Goal: Information Seeking & Learning: Learn about a topic

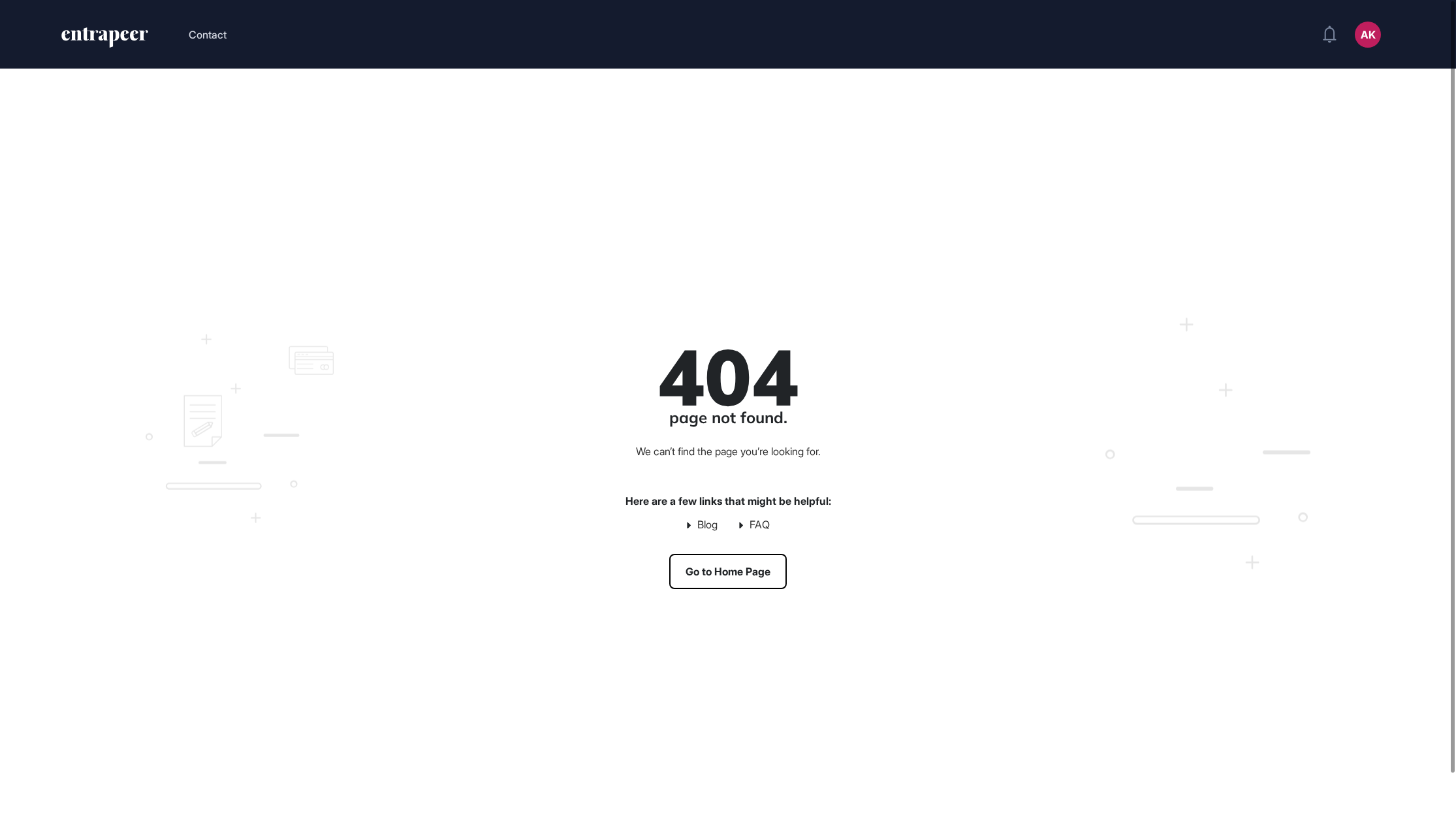
click at [409, 147] on div "404 page not found. We can’t find the page you’re looking for. Here are a few l…" at bounding box center [728, 466] width 1456 height 795
click at [107, 32] on icon "entrapeer-logo" at bounding box center [105, 38] width 90 height 21
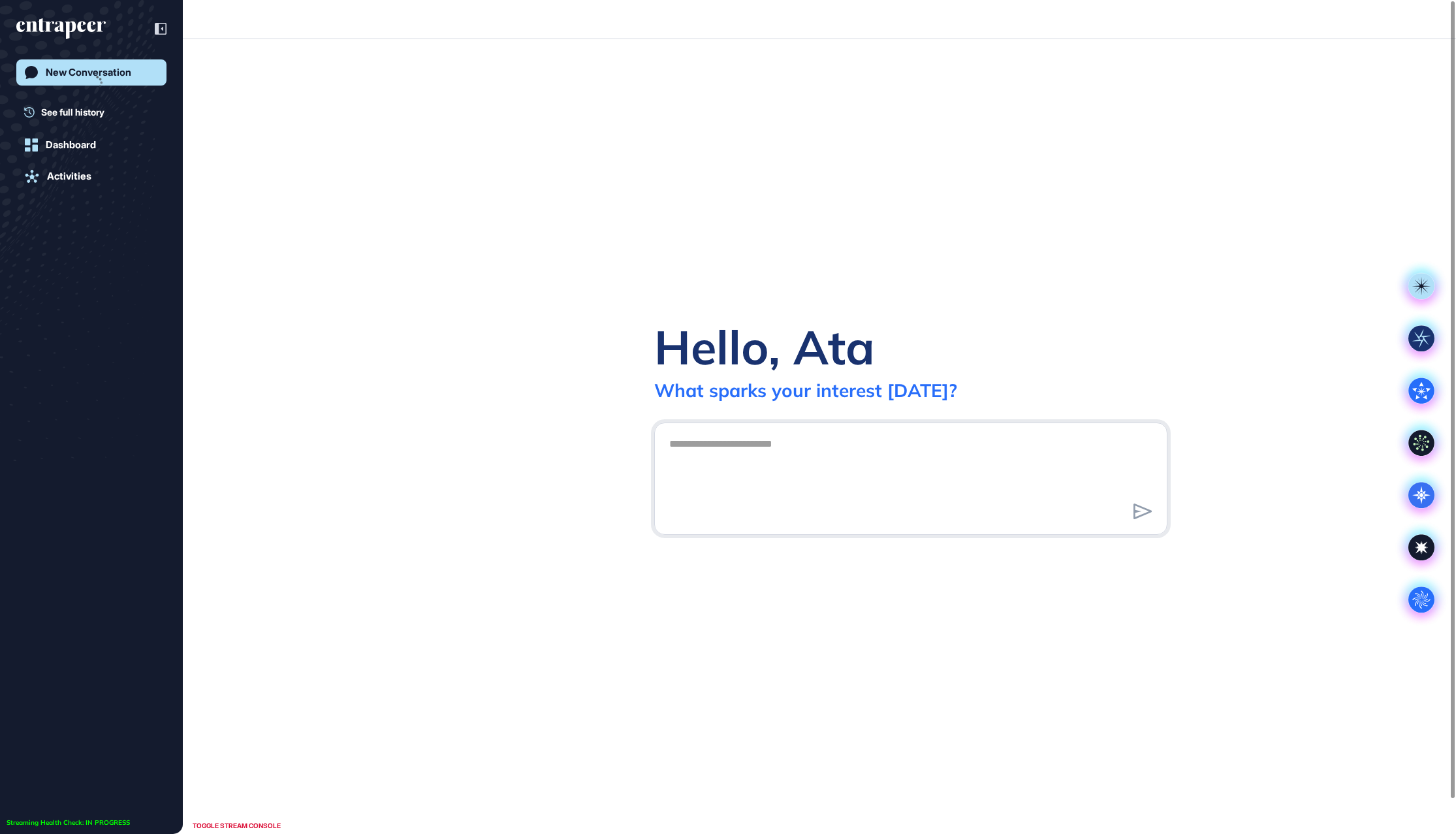
scroll to position [1, 1]
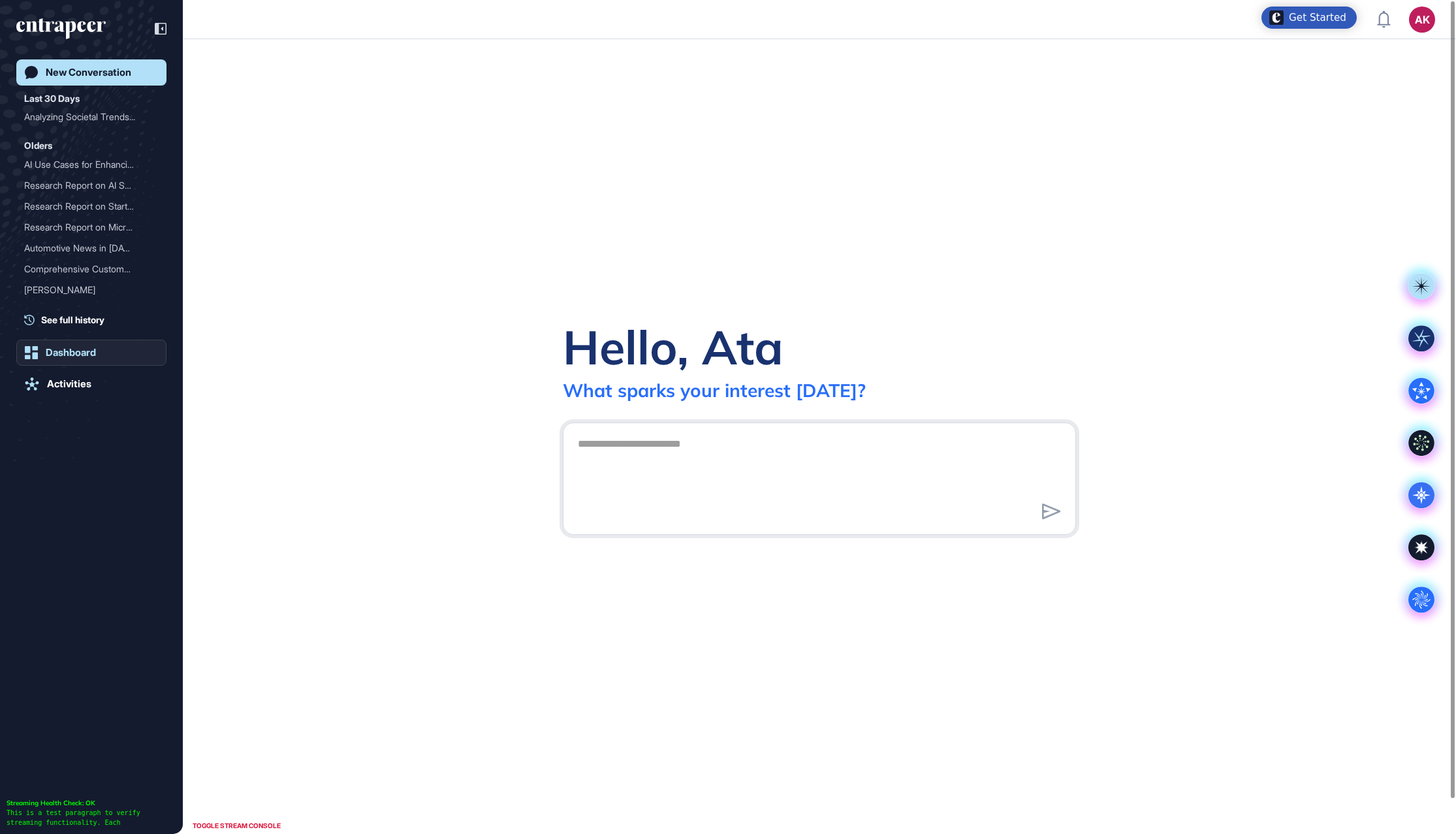
click at [59, 360] on link "Dashboard" at bounding box center [92, 352] width 150 height 26
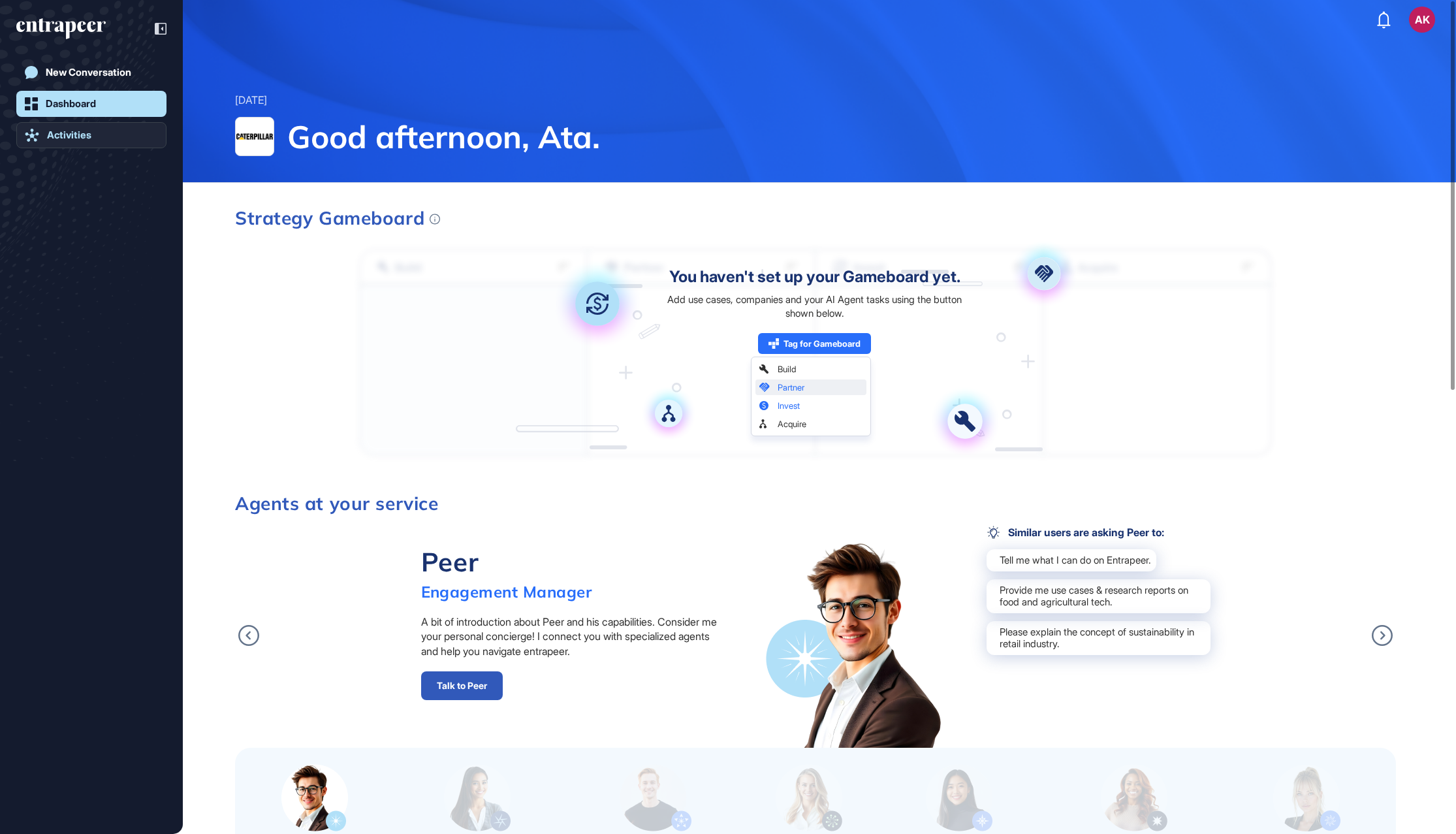
click at [92, 143] on link "Activities" at bounding box center [92, 135] width 150 height 26
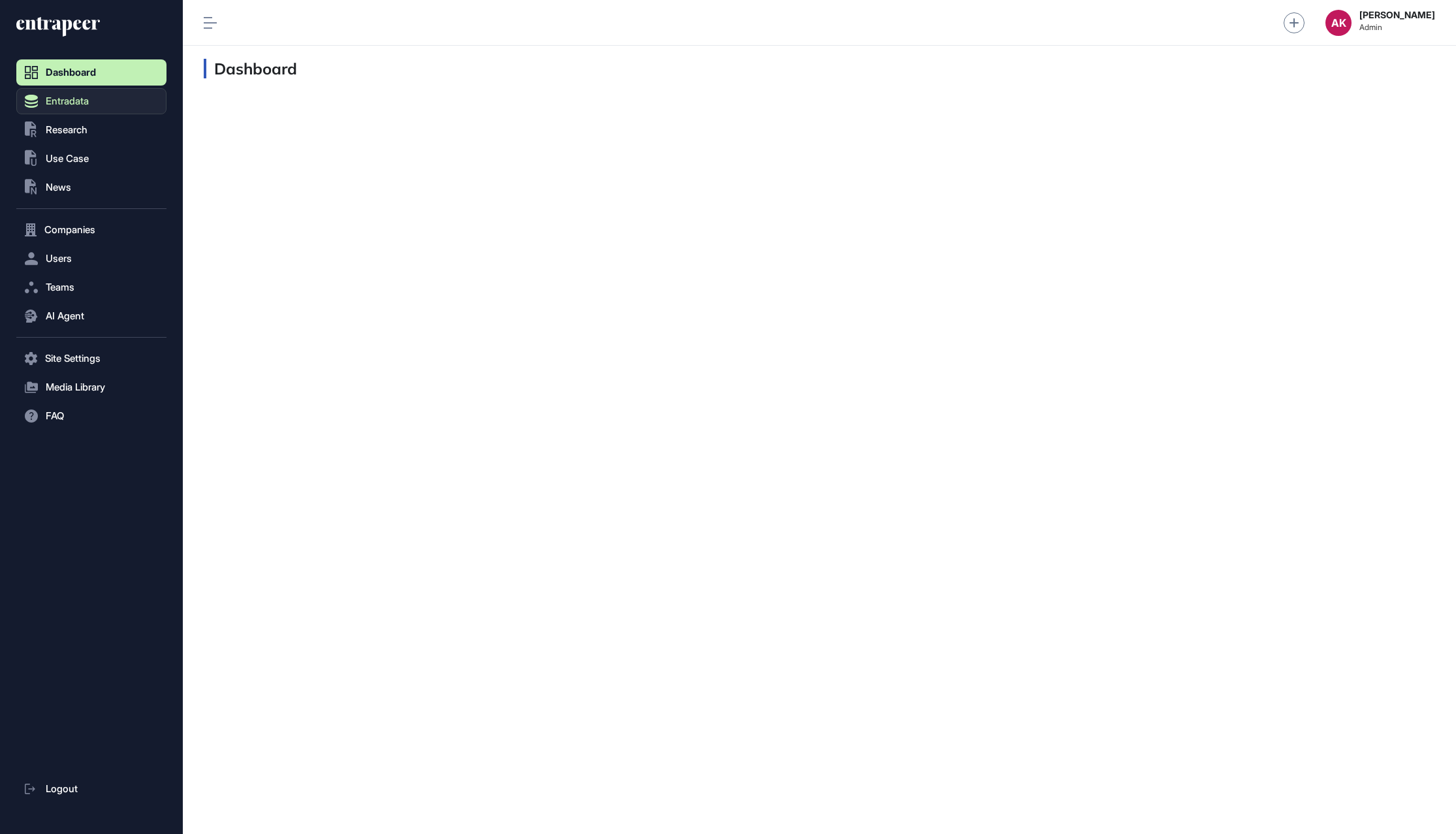
click at [128, 95] on button "Entradata" at bounding box center [92, 101] width 150 height 26
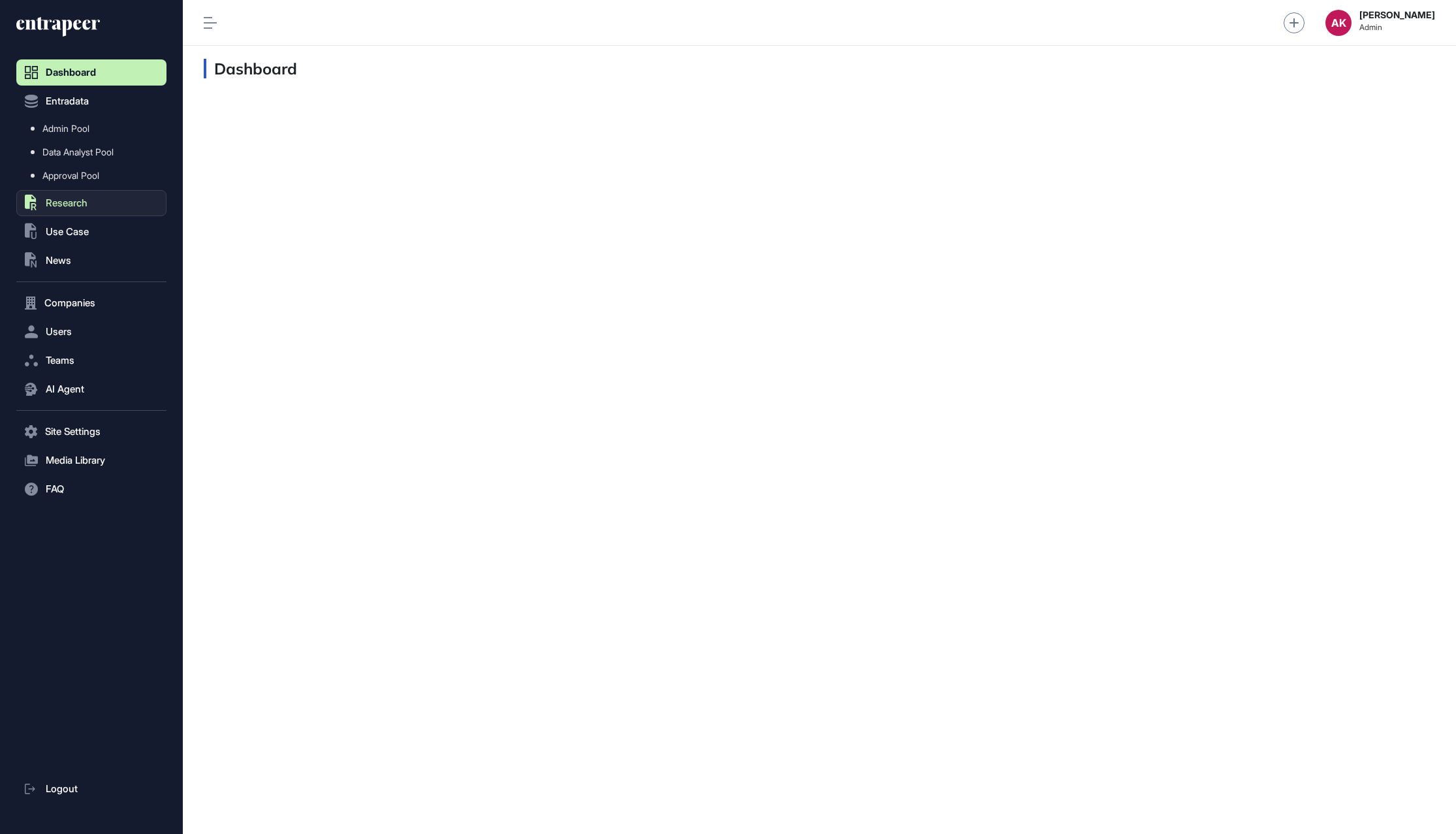
click at [113, 198] on button ".st0{fill:currentColor} Research" at bounding box center [92, 203] width 150 height 26
click at [131, 152] on link "Research List" at bounding box center [95, 157] width 144 height 24
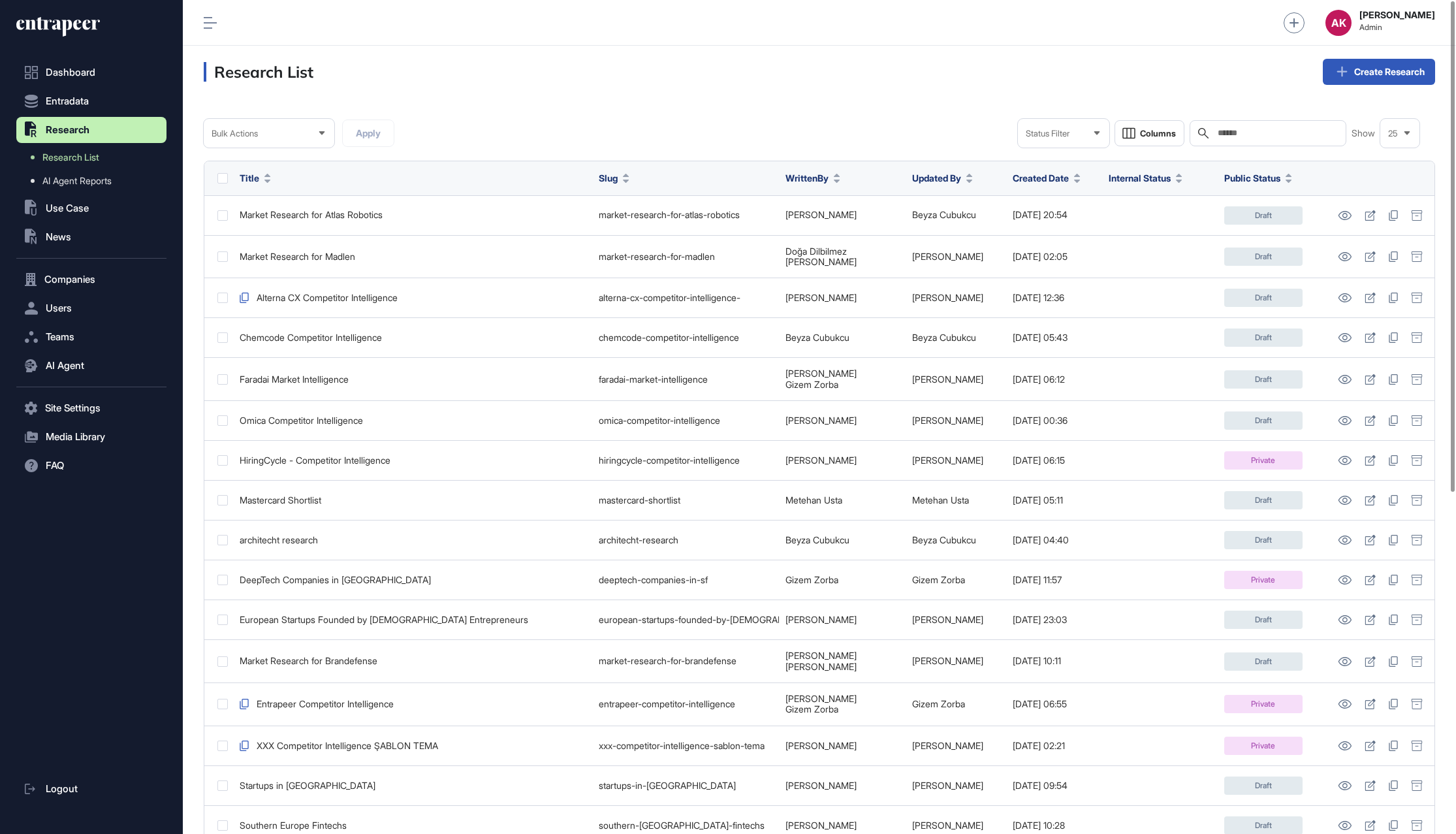
click at [1045, 174] on span "Created Date" at bounding box center [1041, 178] width 56 height 14
click at [1256, 133] on input "text" at bounding box center [1277, 133] width 121 height 10
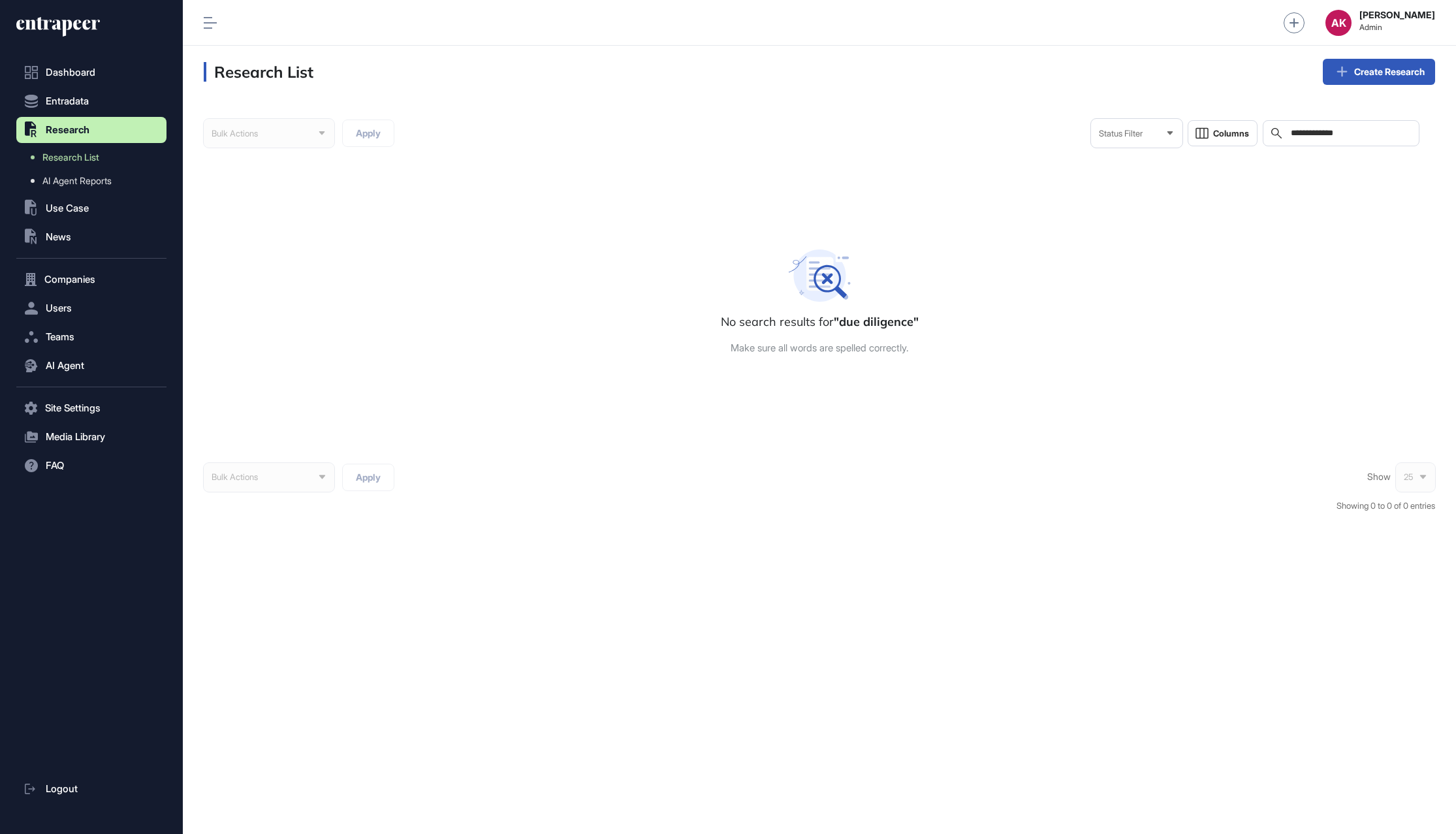
click at [1301, 136] on input "**********" at bounding box center [1350, 133] width 121 height 10
type input "*********"
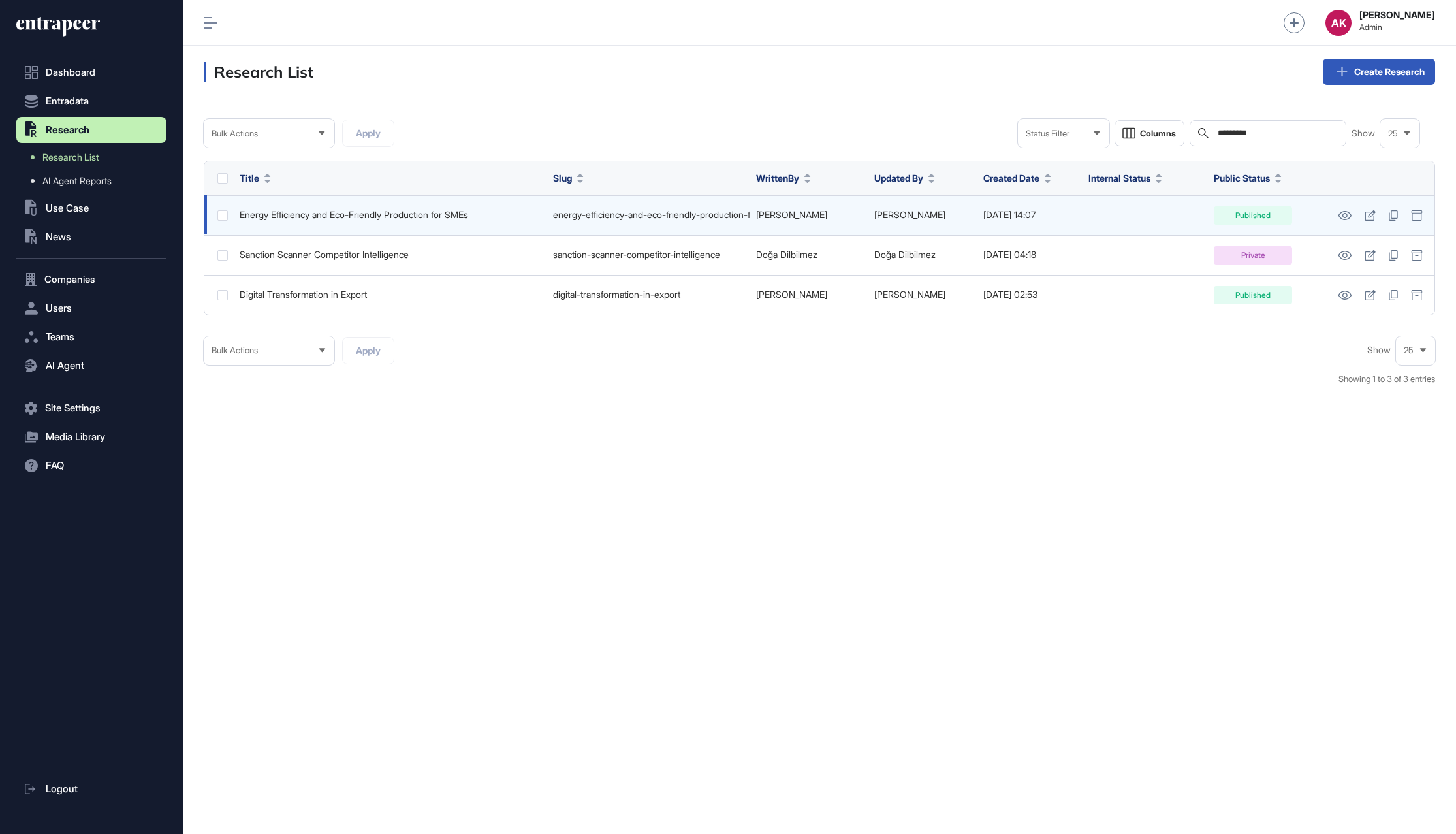
click at [435, 214] on div "Energy Efficiency and Eco-Friendly Production for SMEs" at bounding box center [390, 214] width 300 height 10
click at [1344, 213] on icon at bounding box center [1344, 215] width 14 height 9
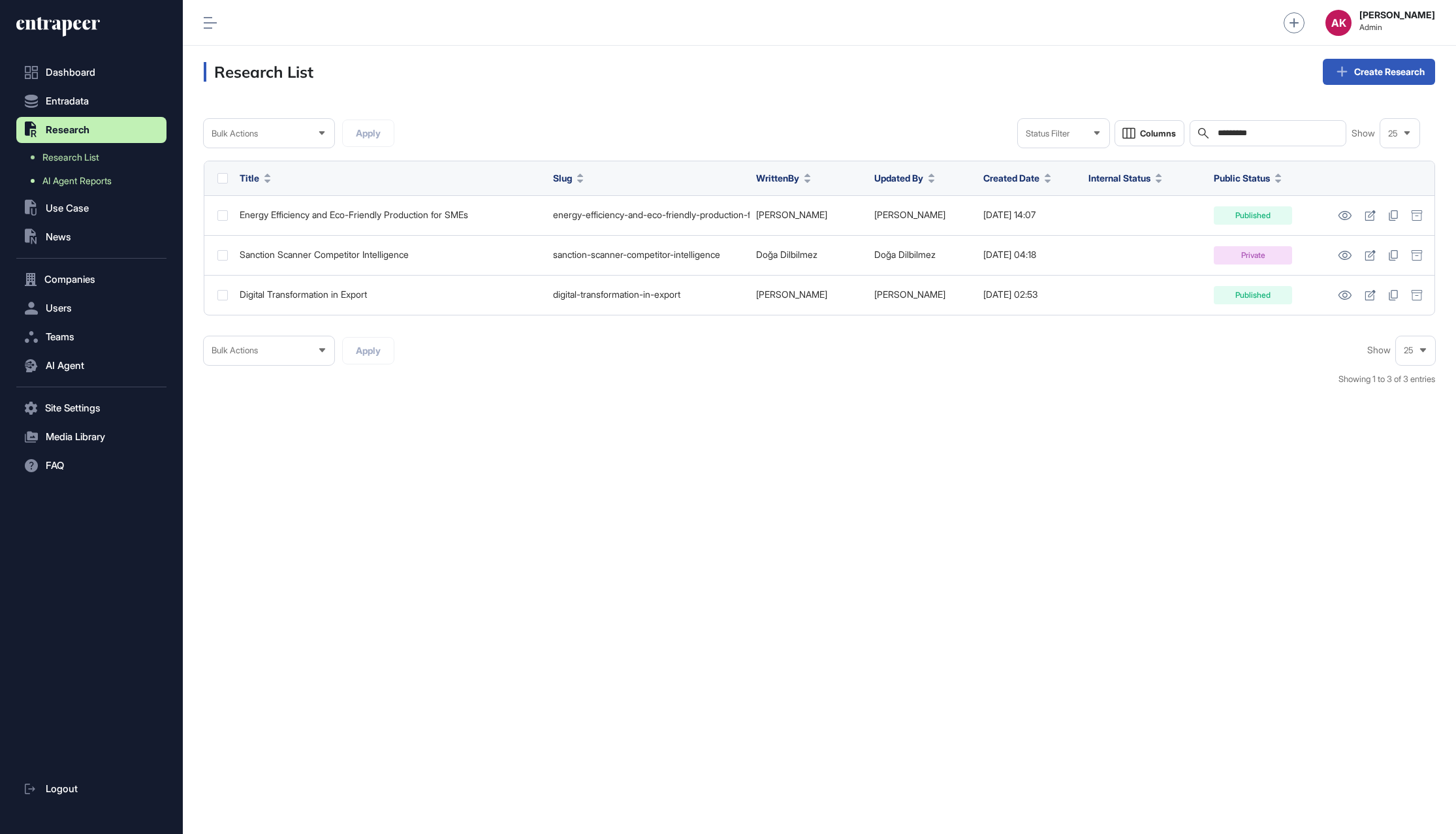
click at [102, 177] on span "AI Agent Reports" at bounding box center [77, 181] width 69 height 10
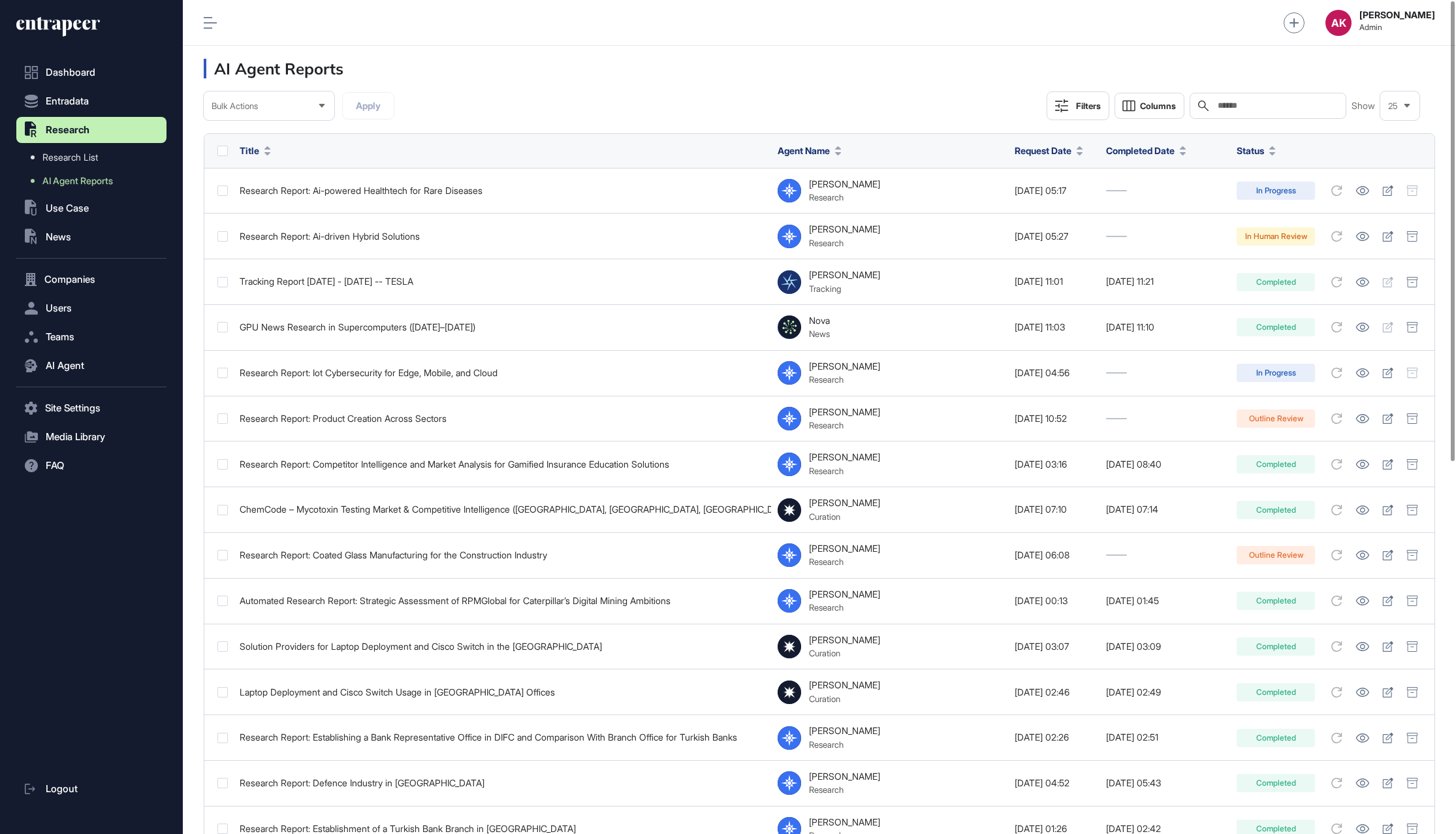
click at [1263, 148] on span "Status" at bounding box center [1250, 150] width 27 height 14
click at [1289, 101] on input "text" at bounding box center [1277, 105] width 121 height 10
click at [1076, 104] on div "Filters" at bounding box center [1089, 105] width 25 height 10
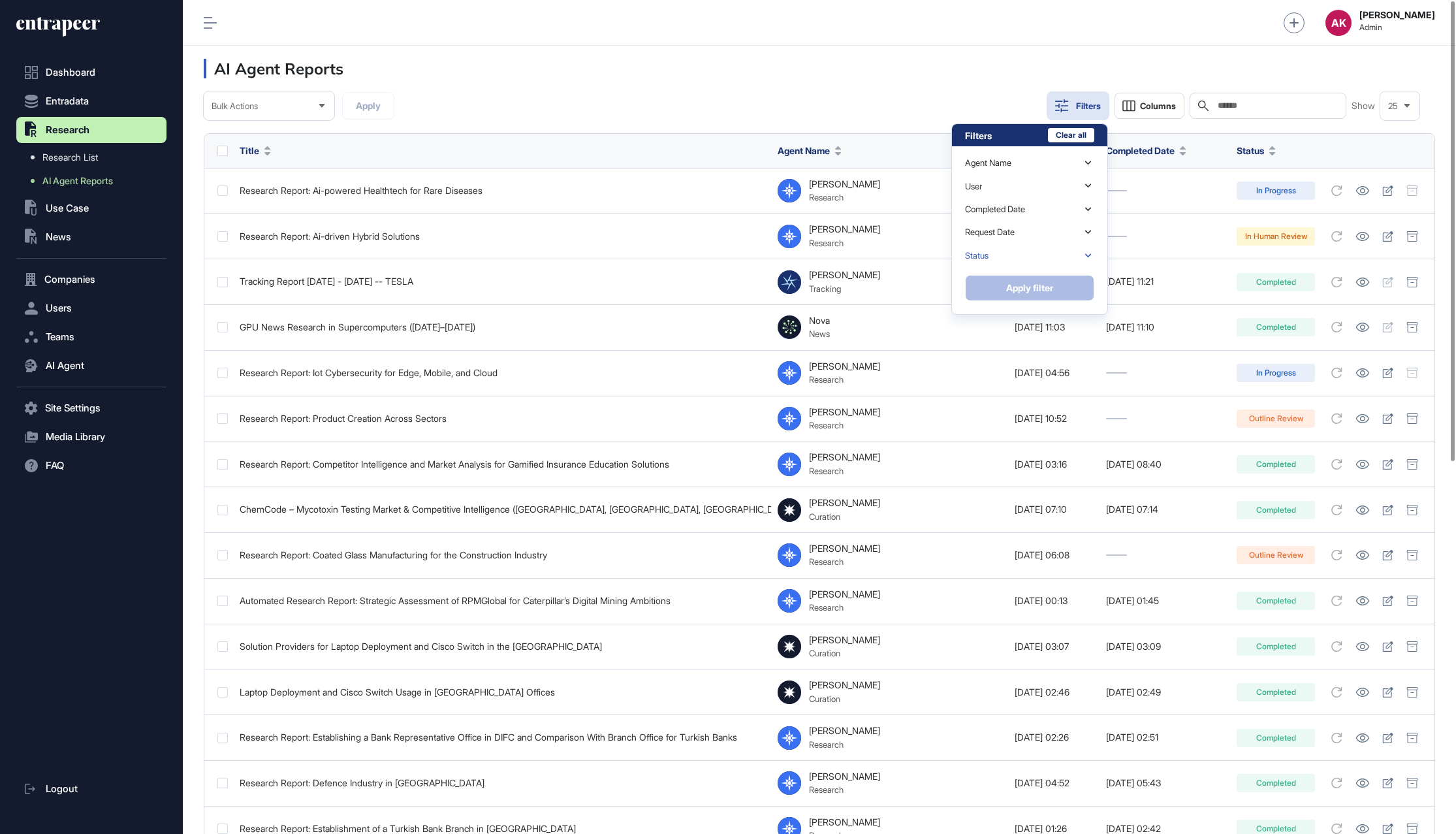
click at [1025, 247] on div "Status" at bounding box center [1029, 256] width 129 height 23
click at [1063, 270] on div "Completed" at bounding box center [1028, 276] width 126 height 18
click at [1056, 352] on button "Apply filter" at bounding box center [1029, 361] width 129 height 26
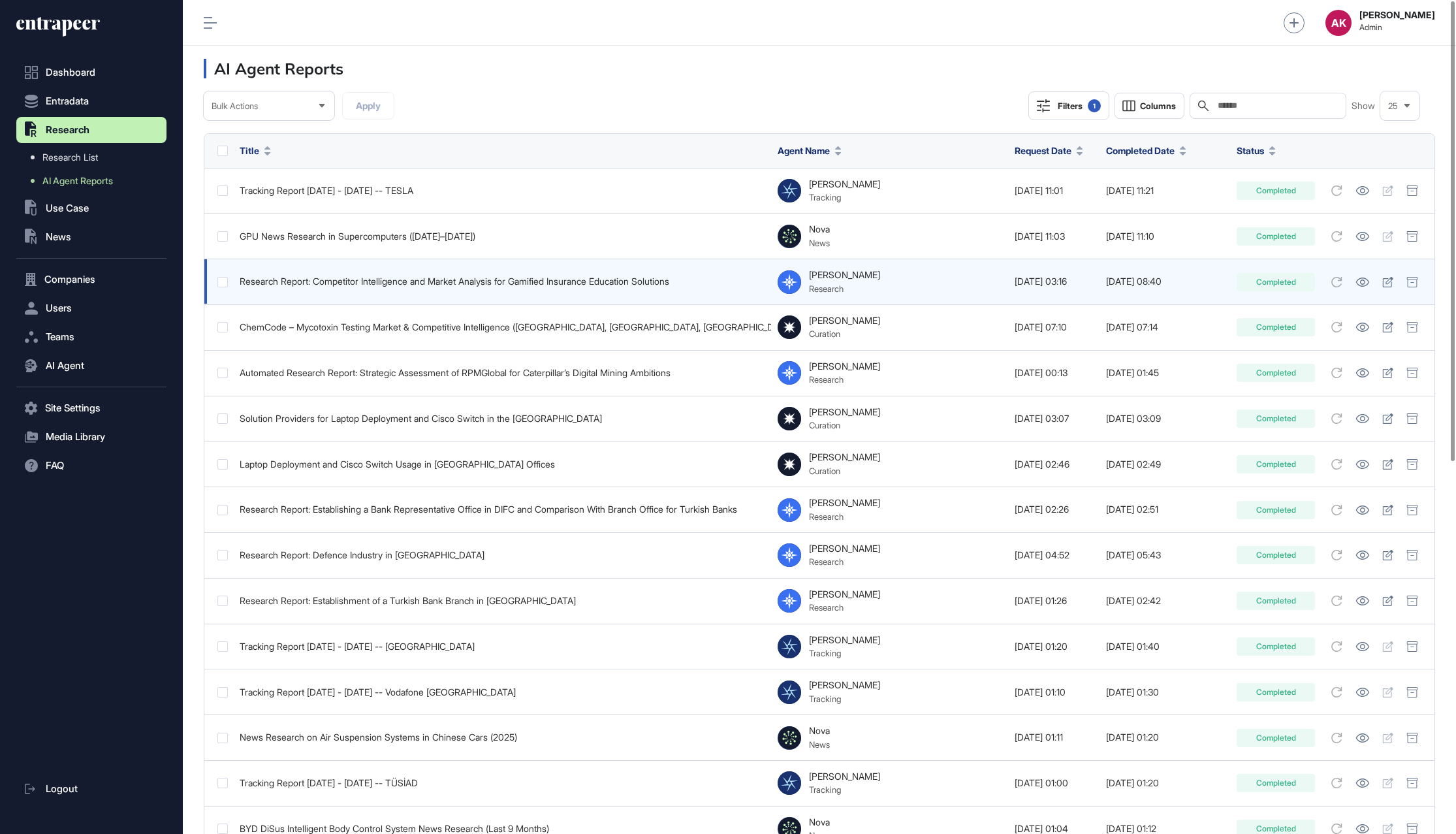
click at [413, 281] on div "Research Report: Competitor Intelligence and Market Analysis for Gamified Insur…" at bounding box center [502, 282] width 525 height 10
click at [1363, 282] on icon at bounding box center [1362, 282] width 14 height 9
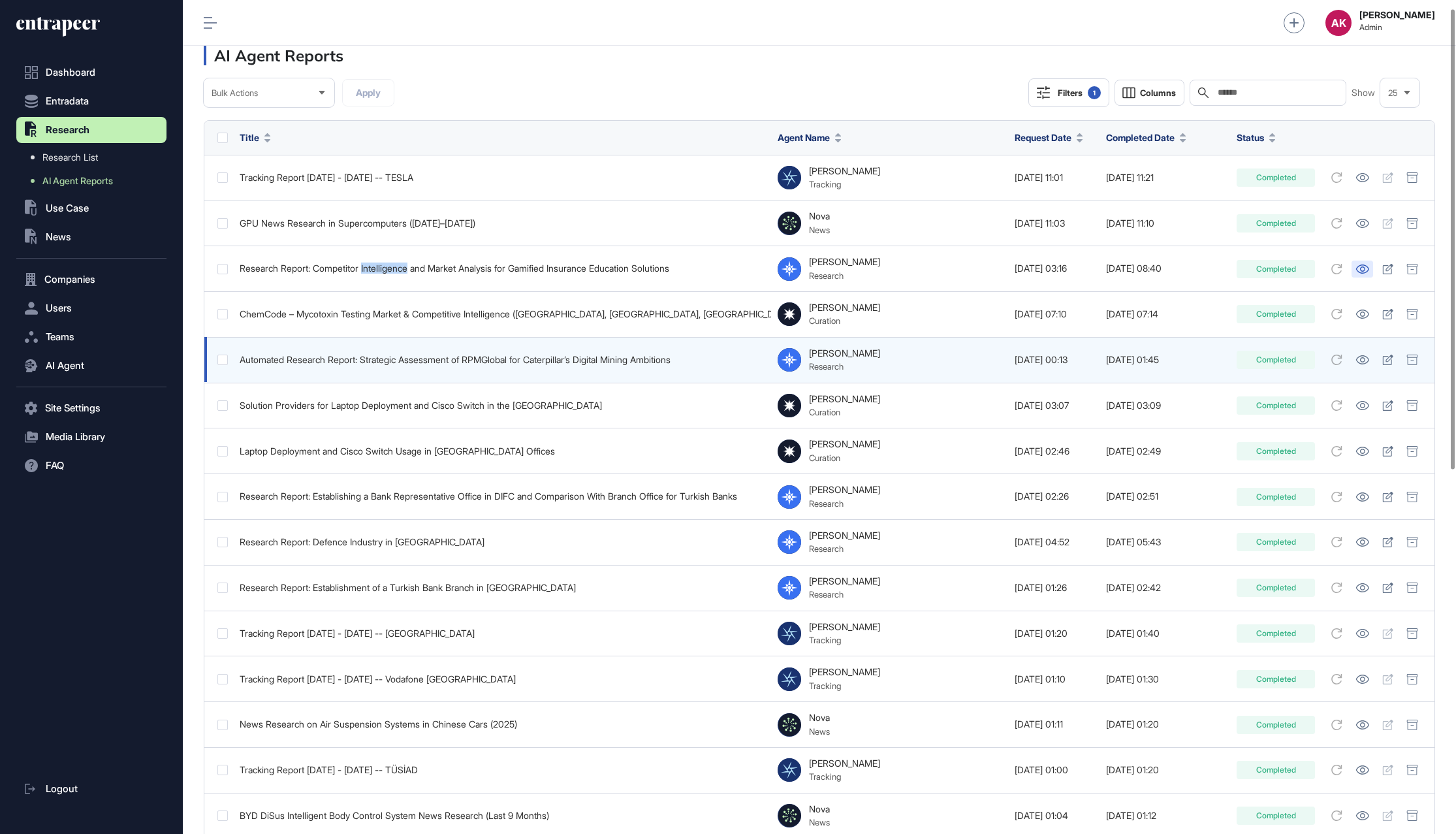
scroll to position [17, 0]
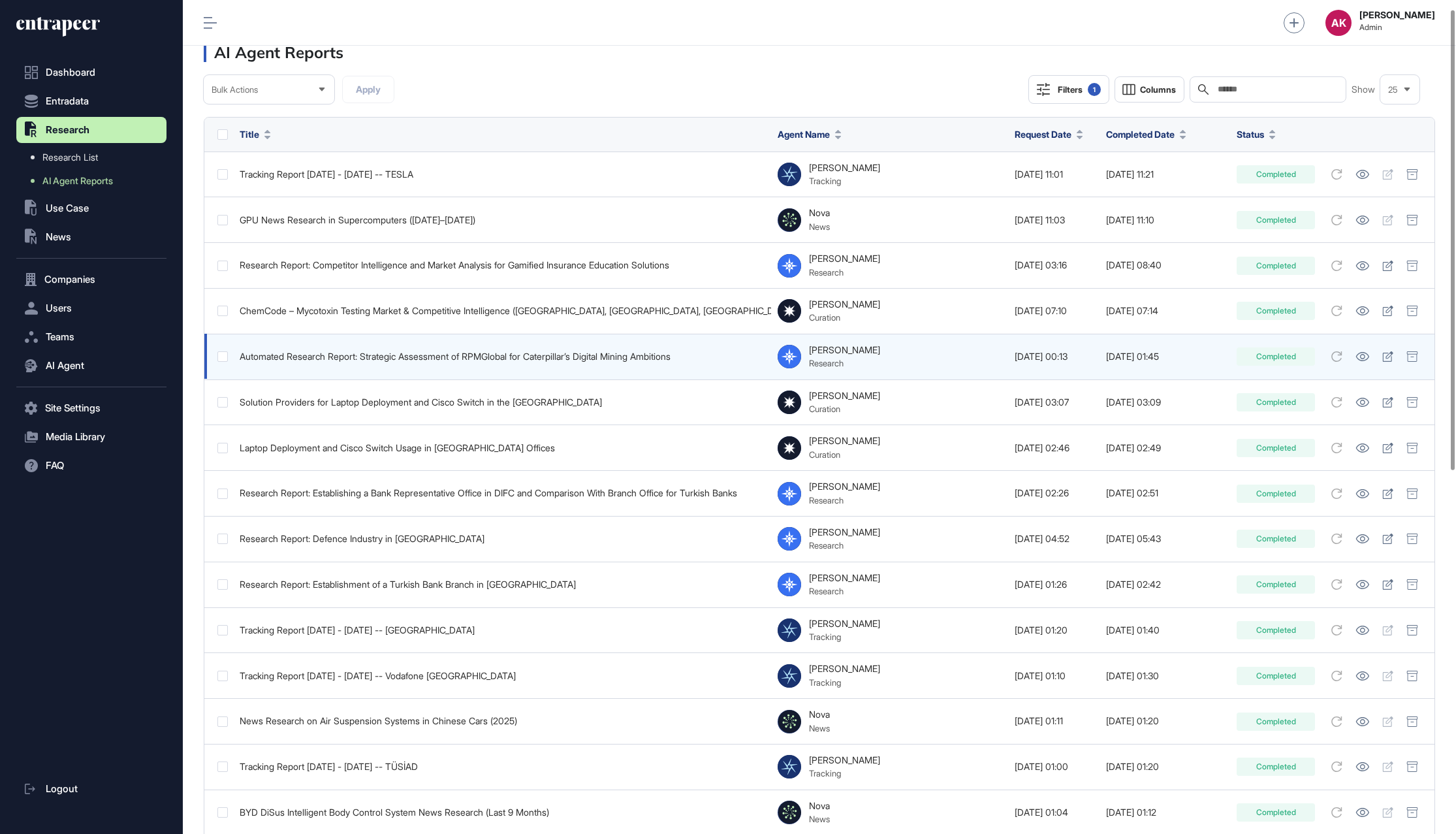
click at [559, 353] on div "Automated Research Report: Strategic Assessment of RPMGlobal for Caterpillar’s …" at bounding box center [502, 357] width 525 height 10
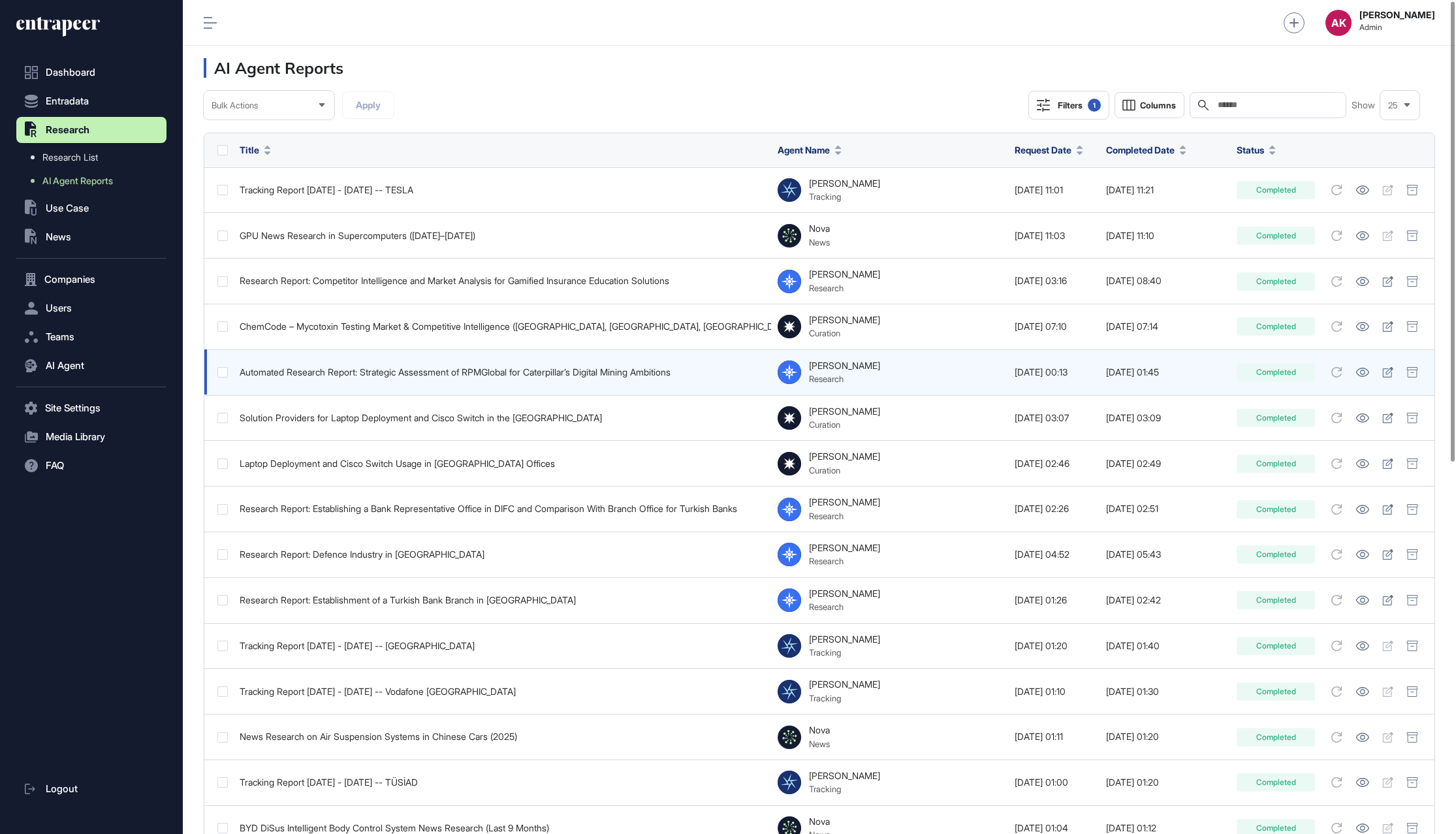
click at [635, 373] on div "Automated Research Report: Strategic Assessment of RPMGlobal for Caterpillar’s …" at bounding box center [502, 372] width 525 height 10
click at [635, 372] on div "Automated Research Report: Strategic Assessment of RPMGlobal for Caterpillar’s …" at bounding box center [502, 372] width 525 height 10
click at [1364, 375] on link at bounding box center [1362, 373] width 22 height 17
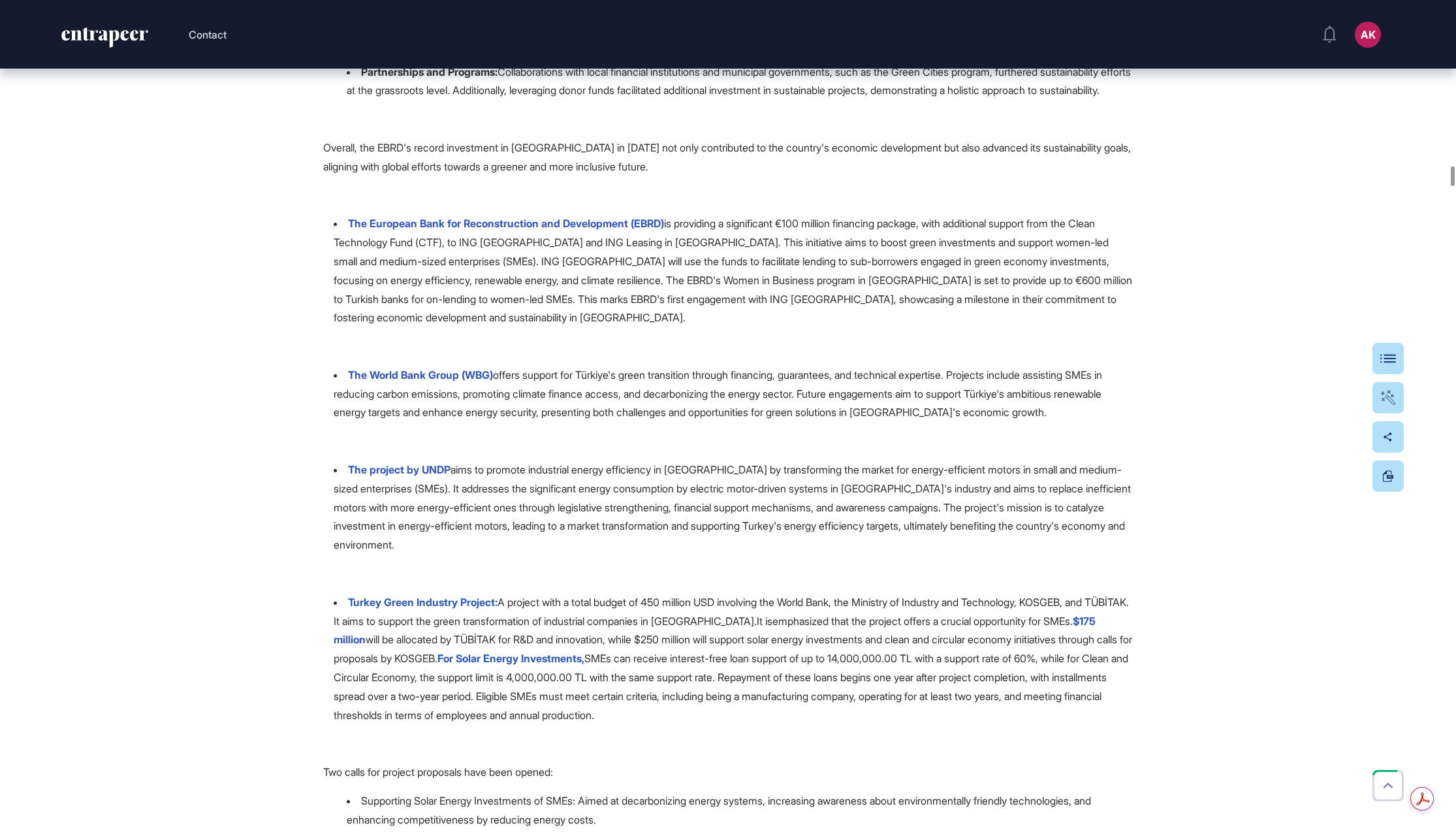
scroll to position [20814, 0]
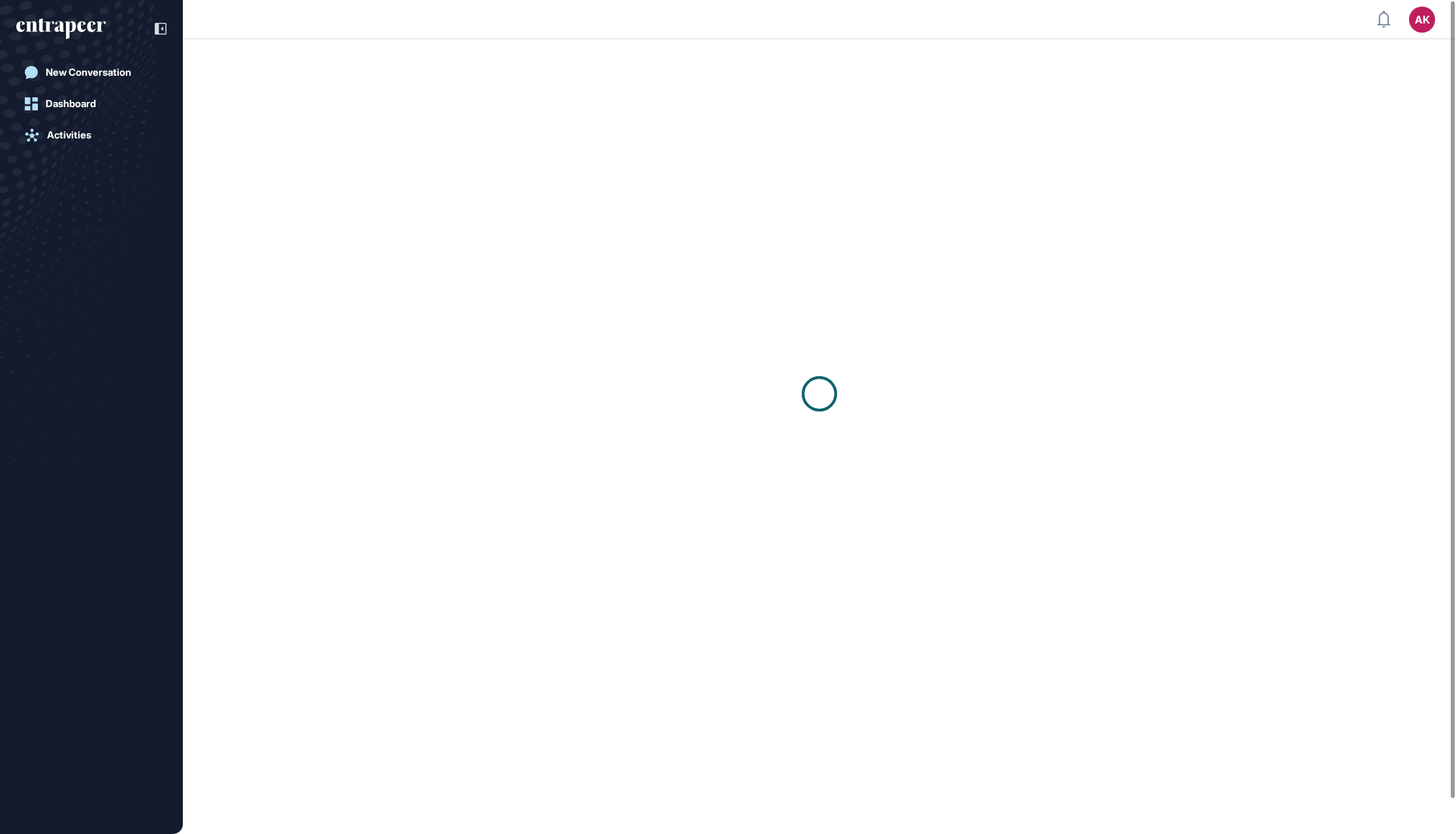
scroll to position [1, 1]
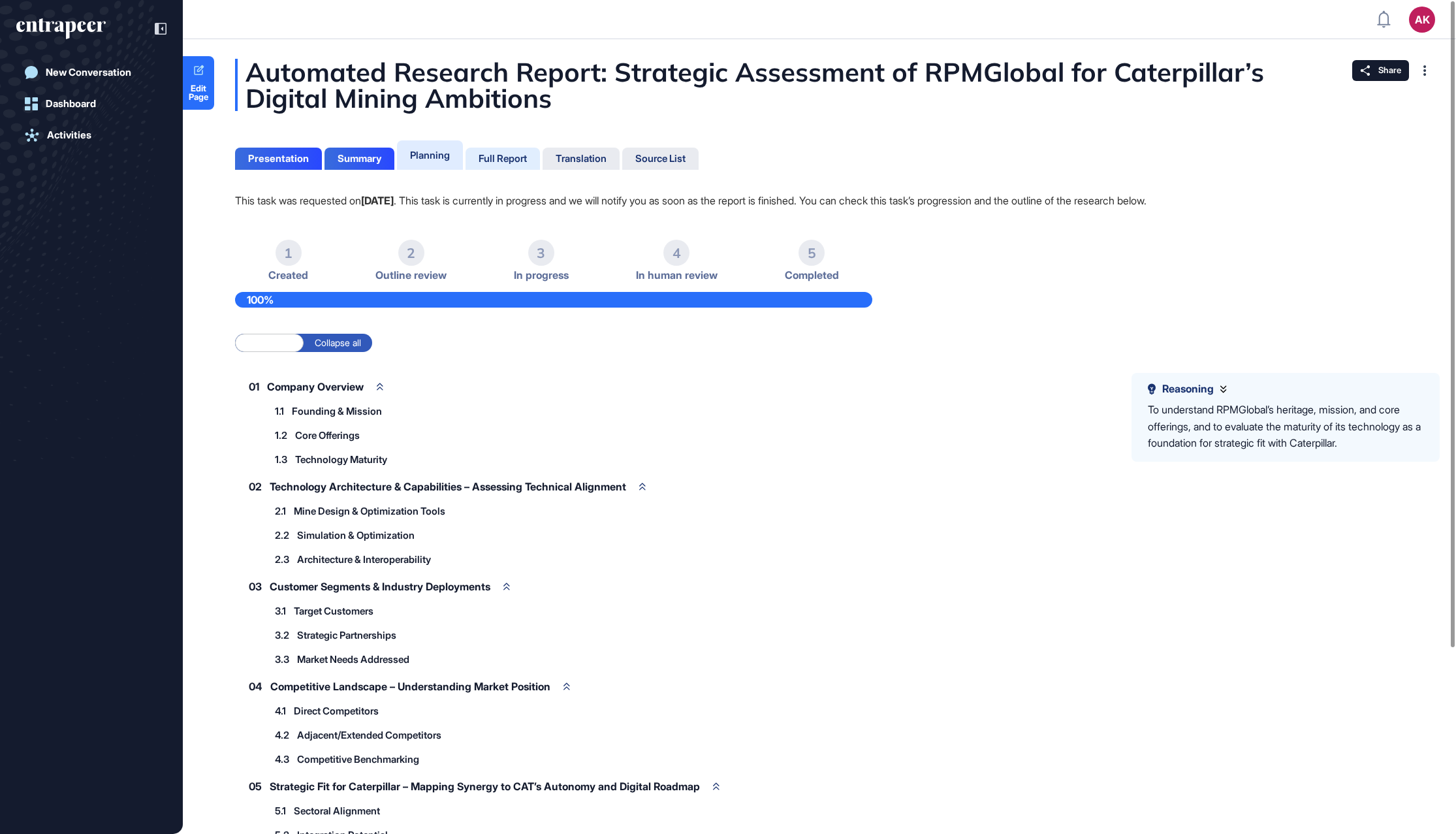
click at [484, 156] on div "Full Report" at bounding box center [502, 159] width 48 height 12
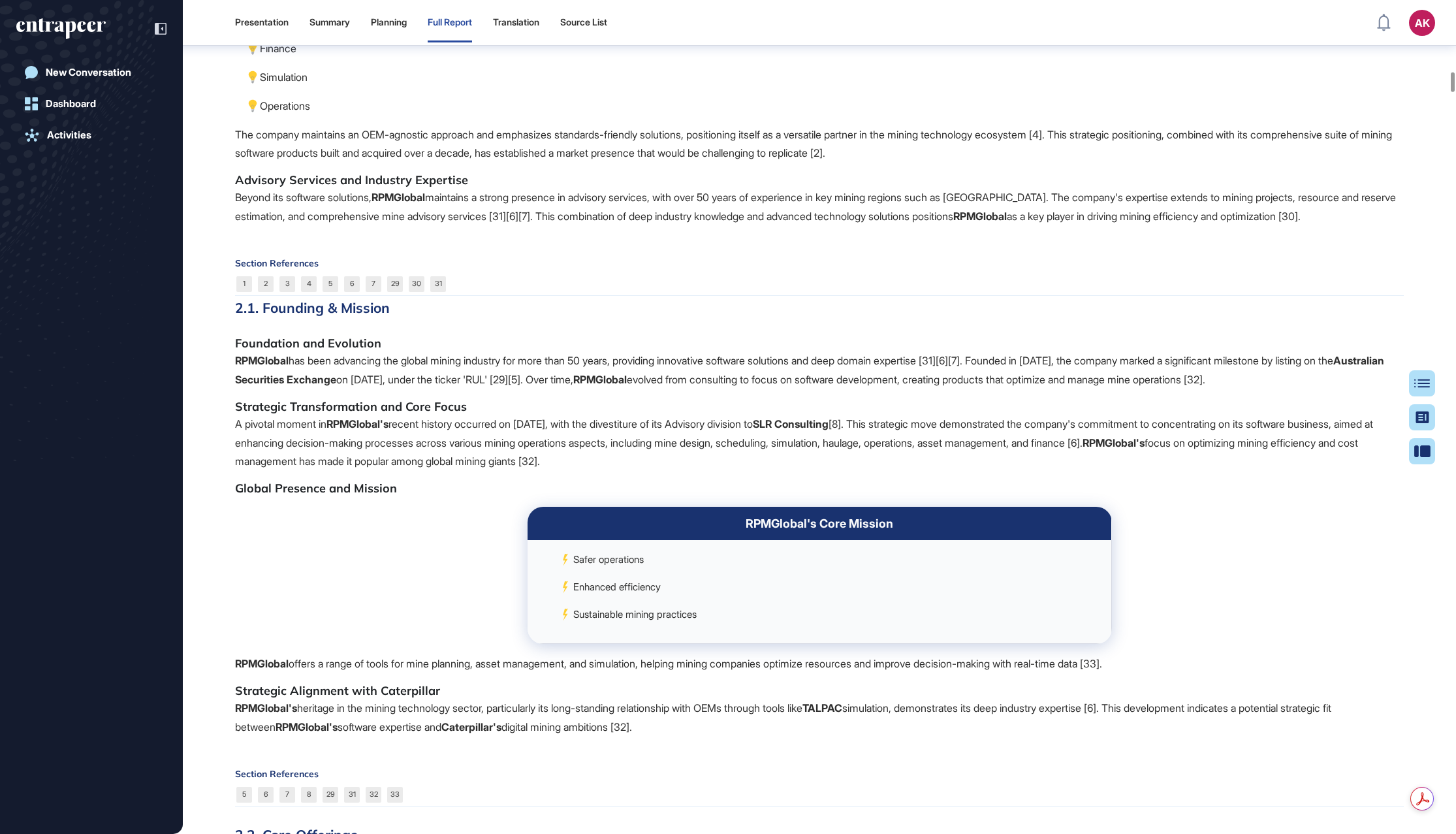
scroll to position [3407, 0]
click at [329, 351] on h5 "Foundation and Evolution" at bounding box center [819, 343] width 1169 height 16
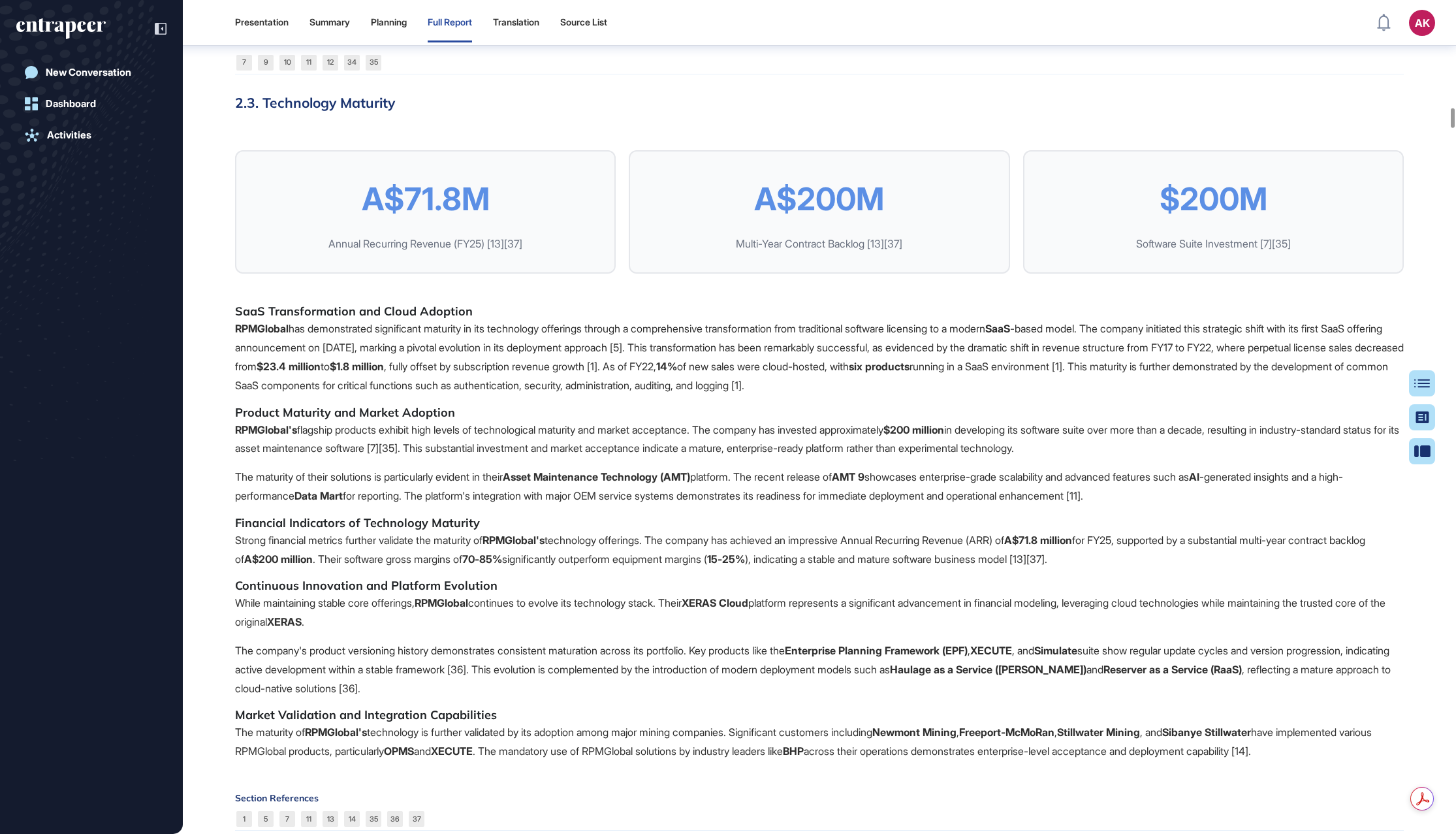
scroll to position [4903, 0]
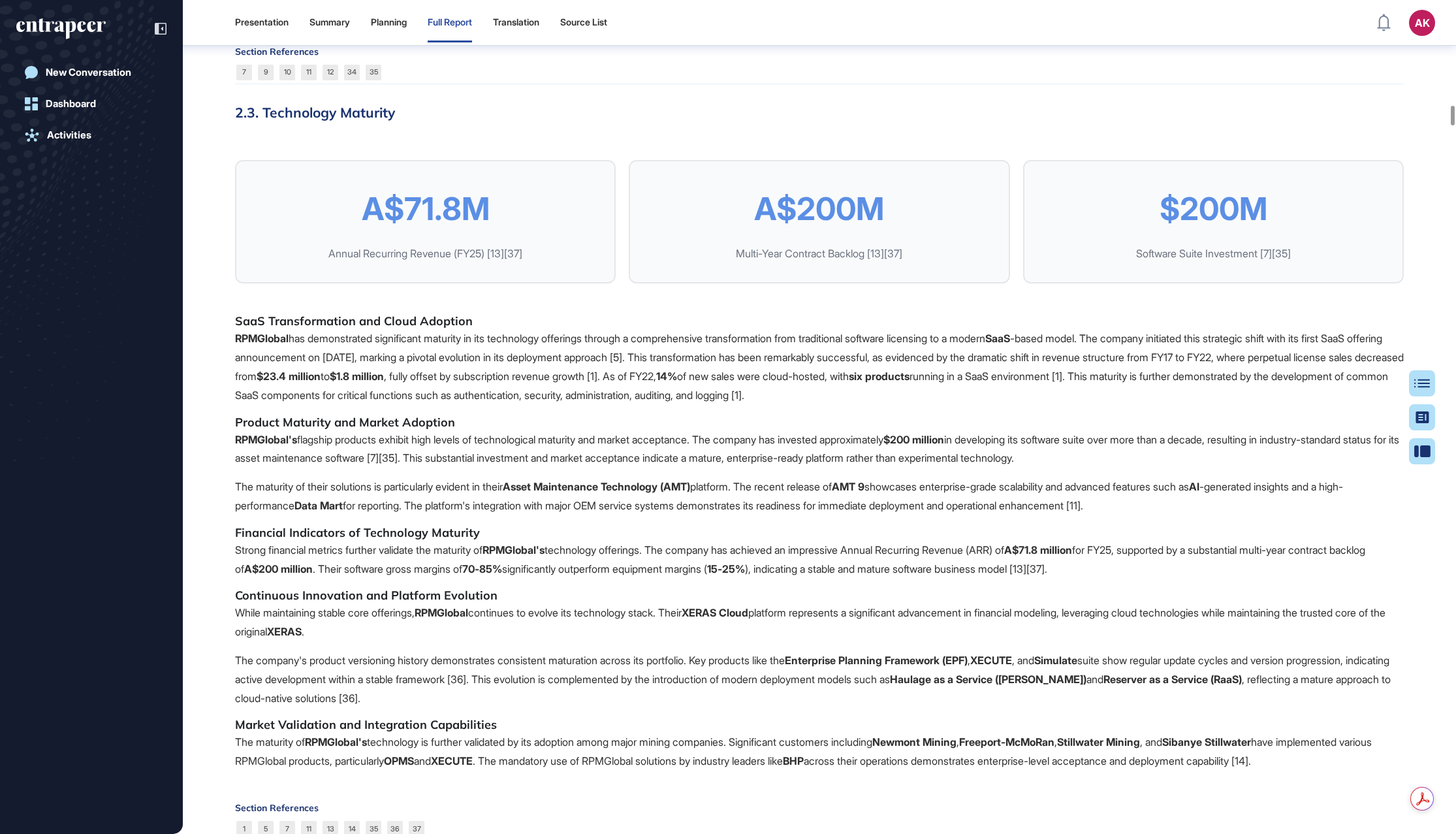
click at [354, 329] on h5 "SaaS Transformation and Cloud Adoption" at bounding box center [819, 321] width 1169 height 16
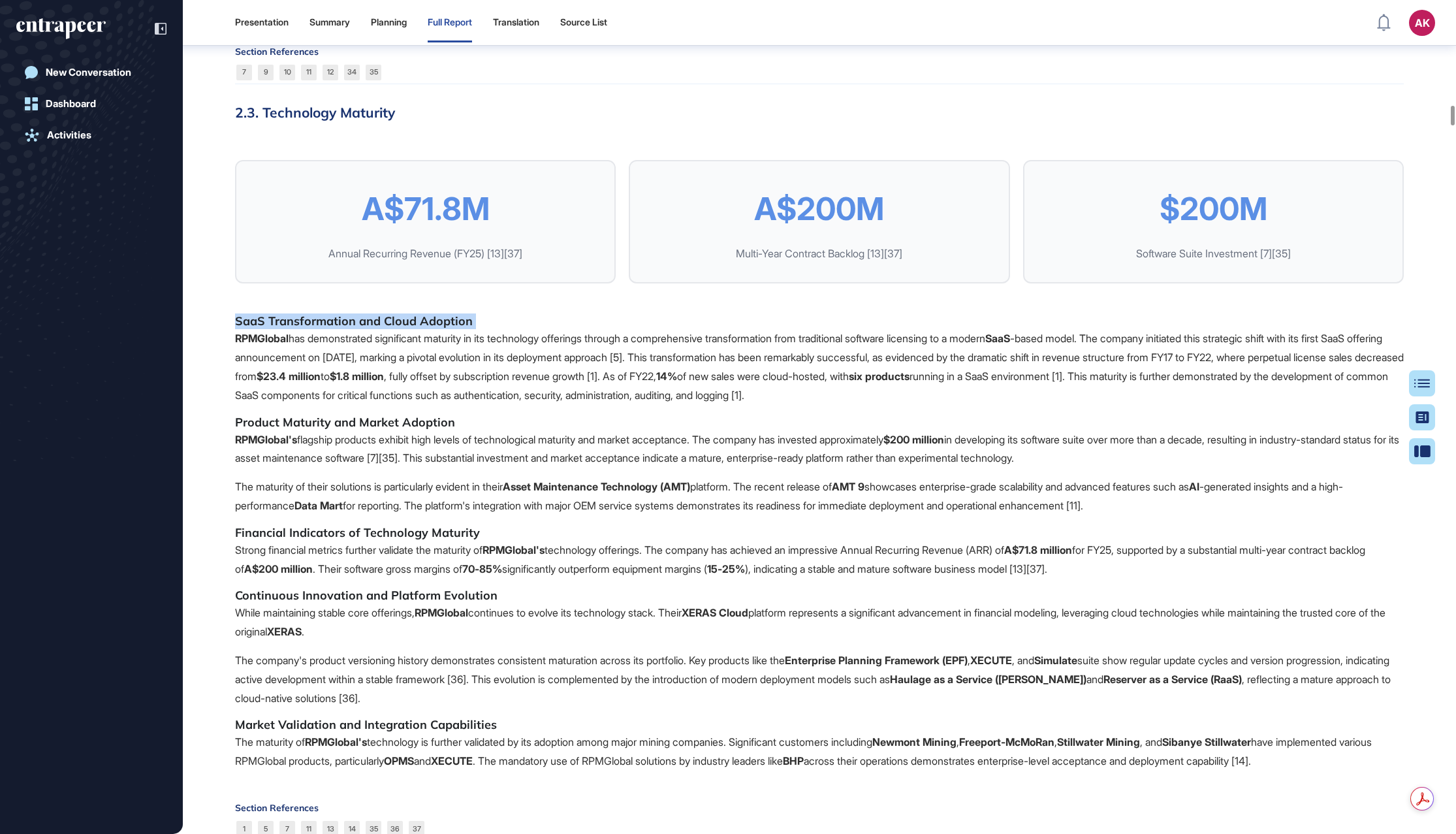
click at [354, 329] on h5 "SaaS Transformation and Cloud Adoption" at bounding box center [819, 321] width 1169 height 16
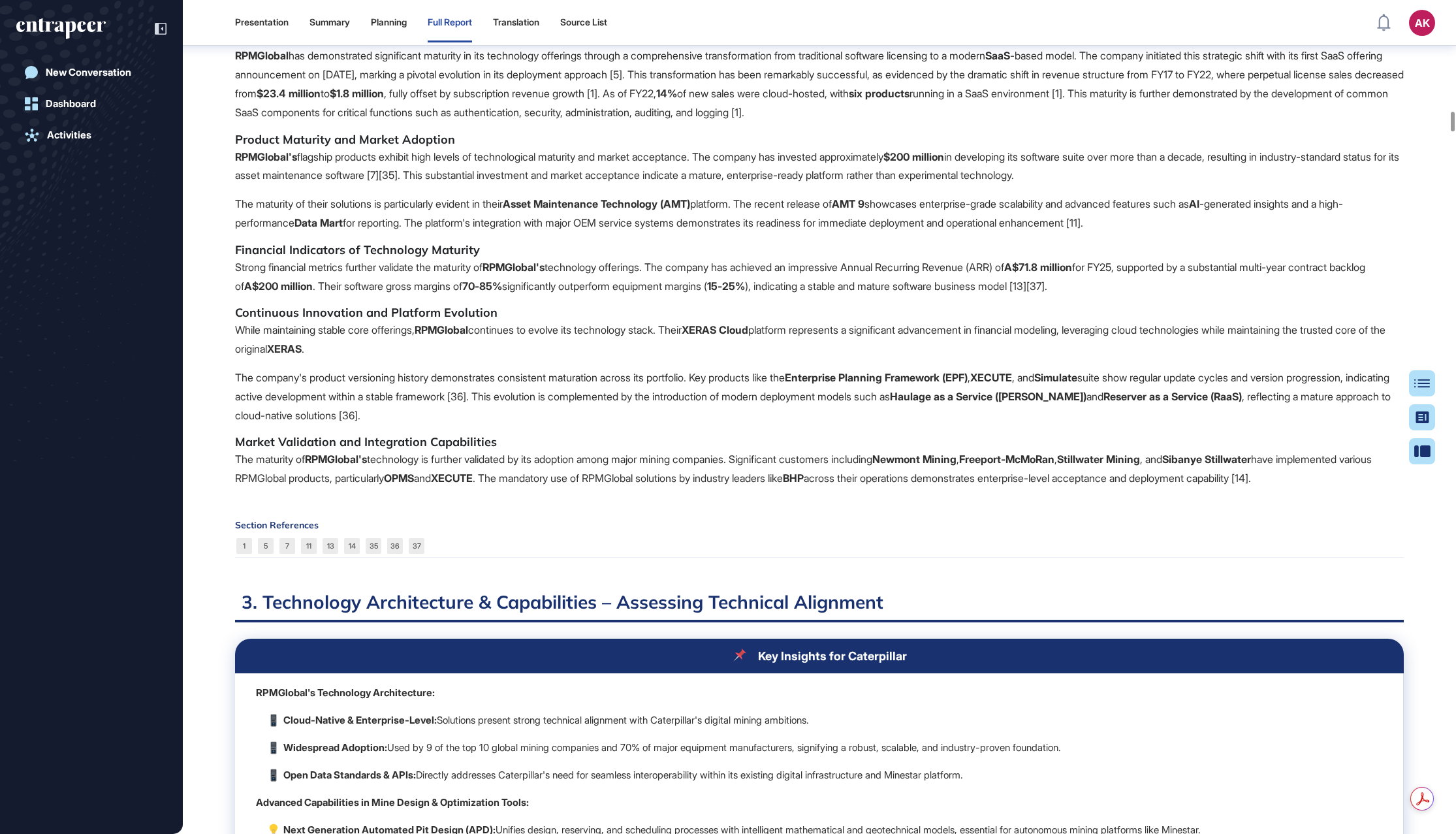
click at [354, 359] on p "While maintaining stable core offerings, RPMGlobal continues to evolve its tech…" at bounding box center [819, 339] width 1169 height 38
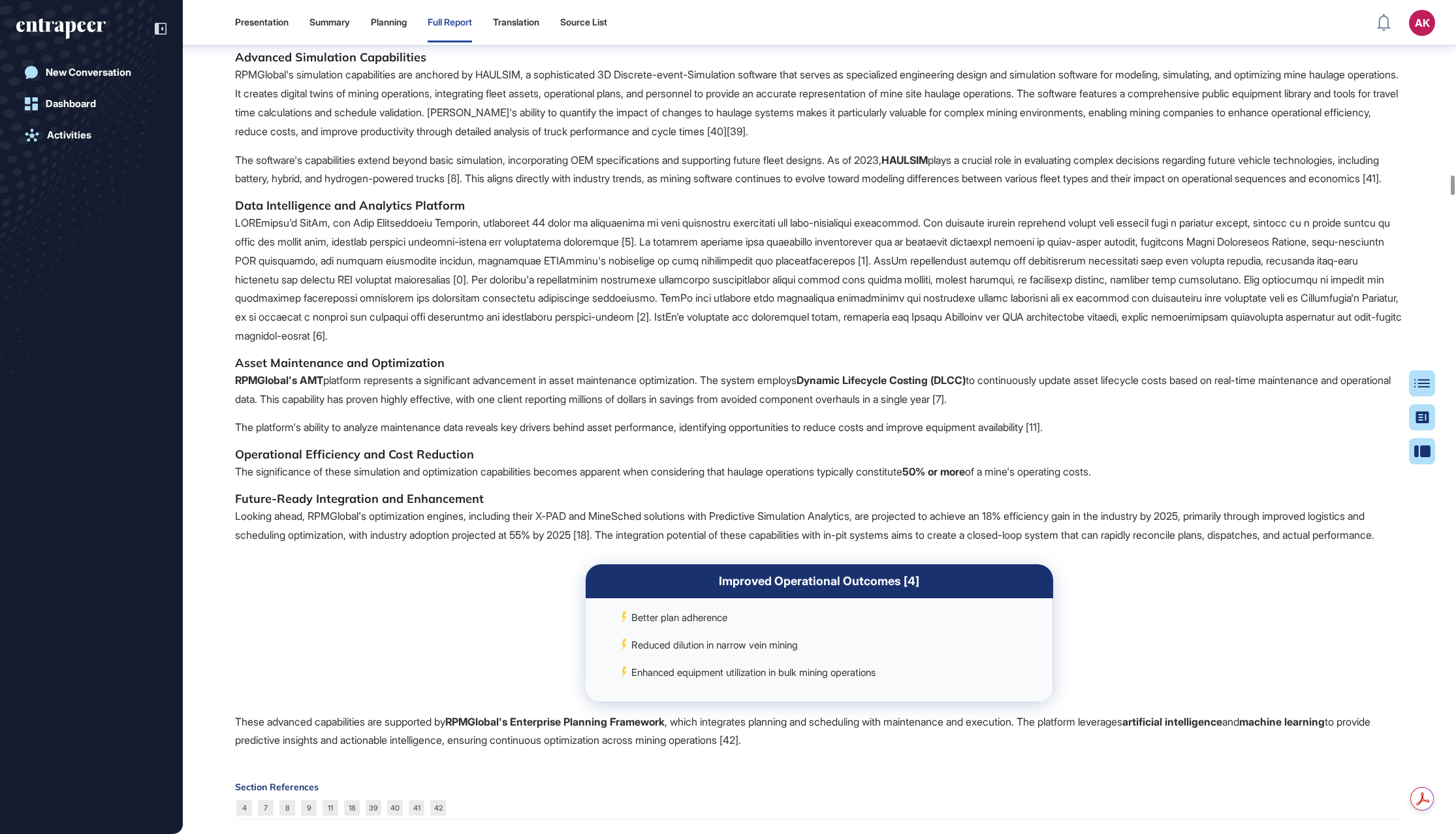
scroll to position [8167, 0]
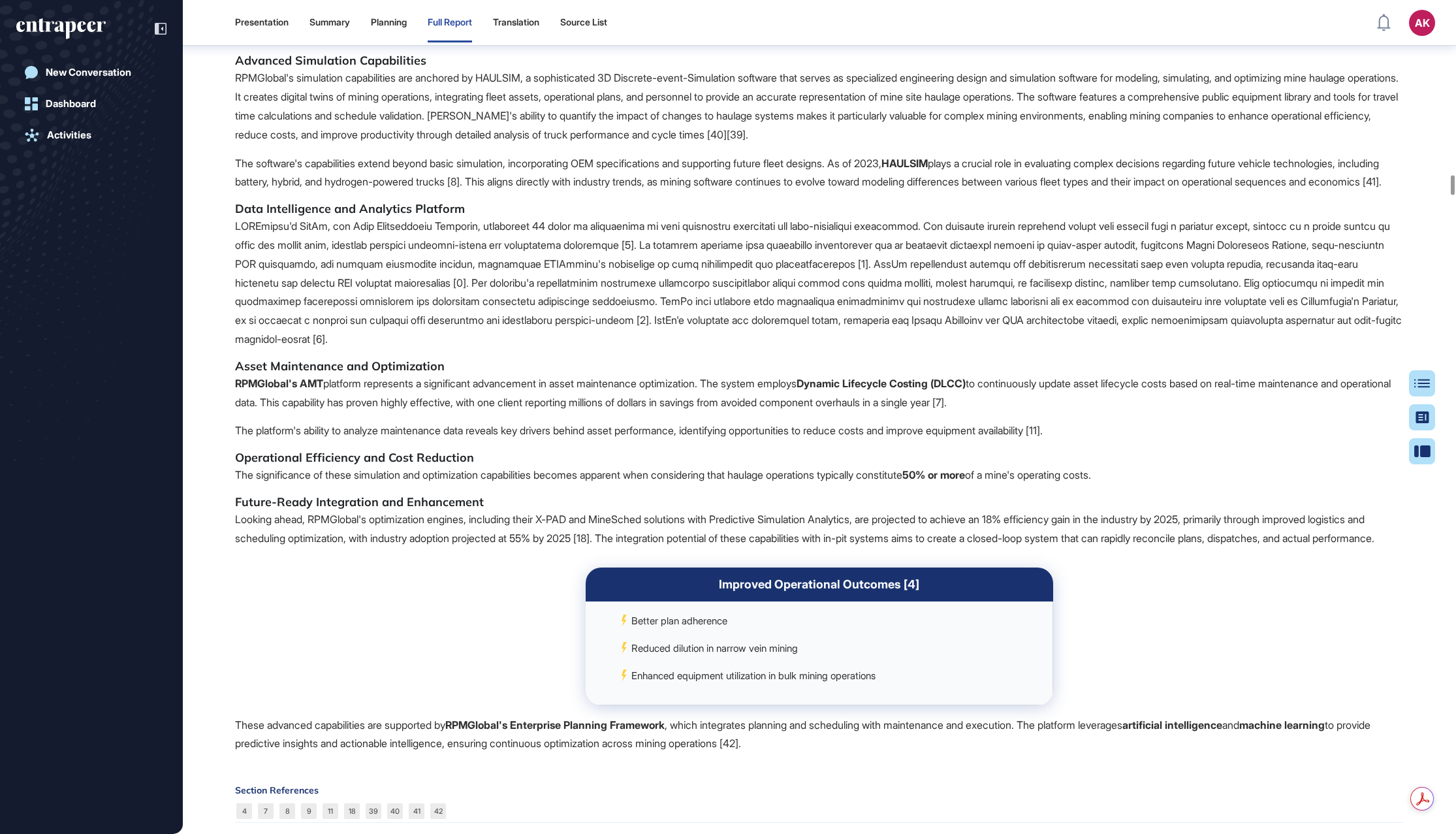
click at [381, 69] on h5 "Advanced Simulation Capabilities" at bounding box center [819, 61] width 1169 height 16
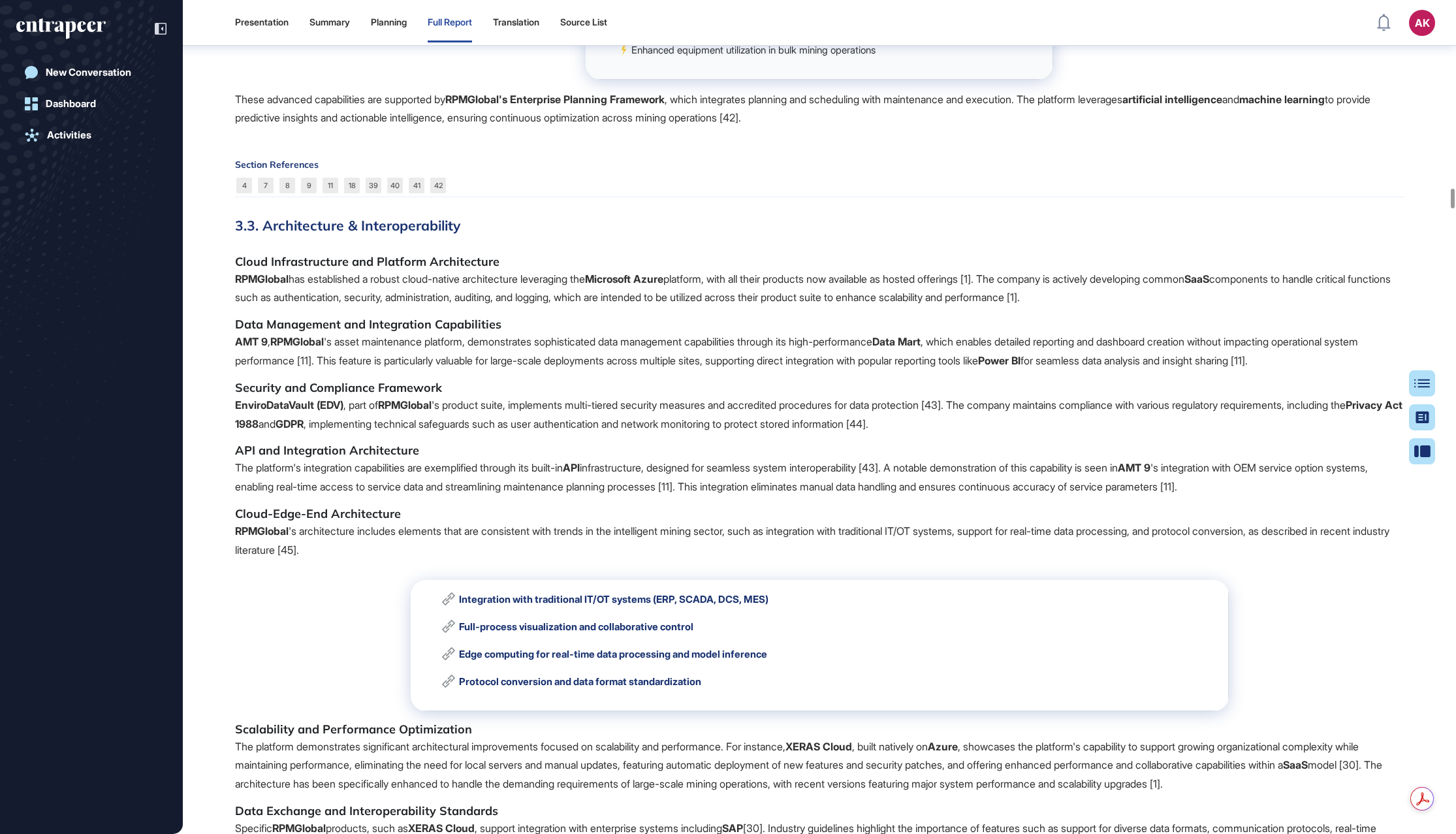
scroll to position [8838, 0]
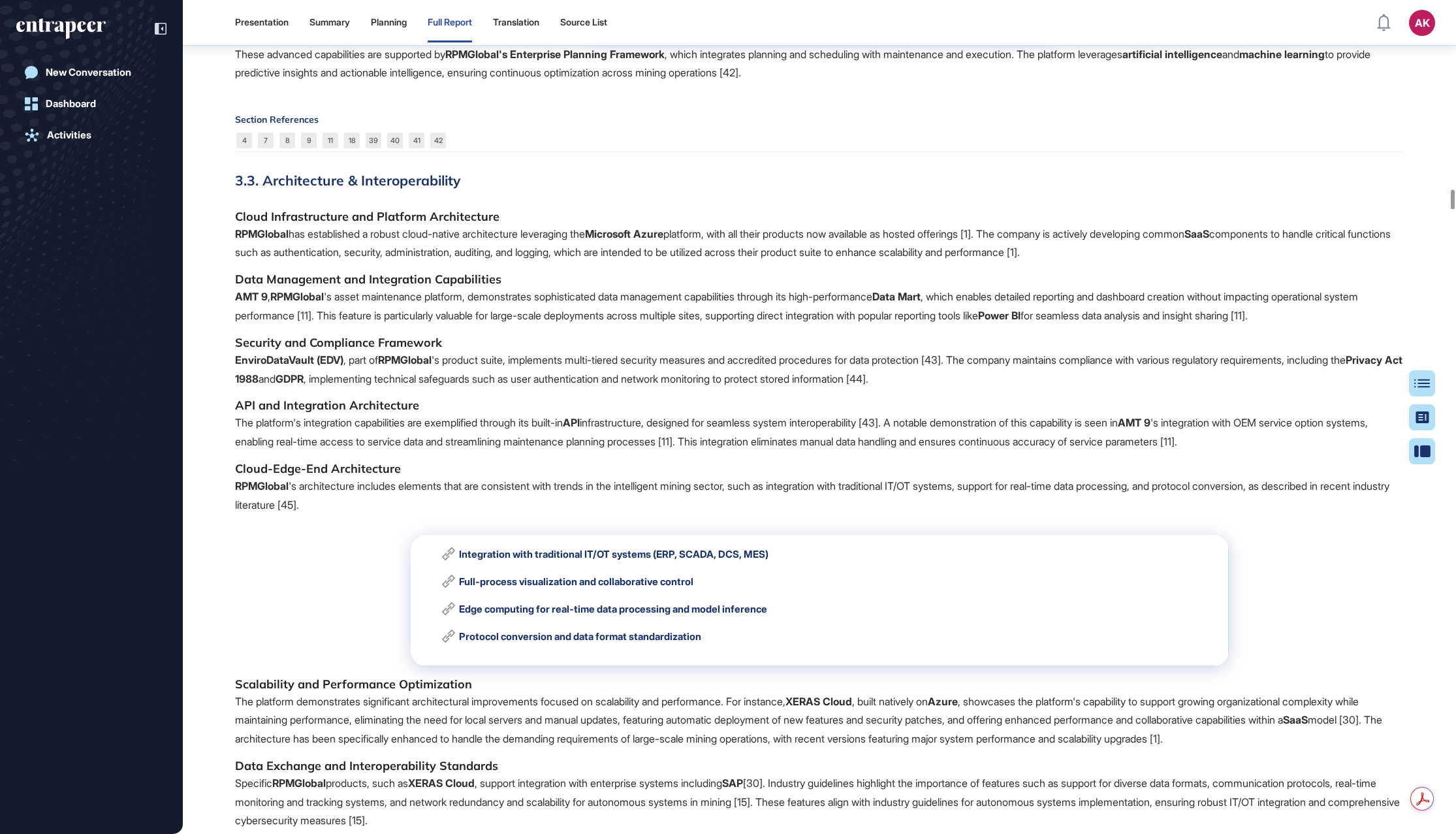
click at [400, 225] on h5 "Cloud Infrastructure and Platform Architecture" at bounding box center [819, 217] width 1169 height 16
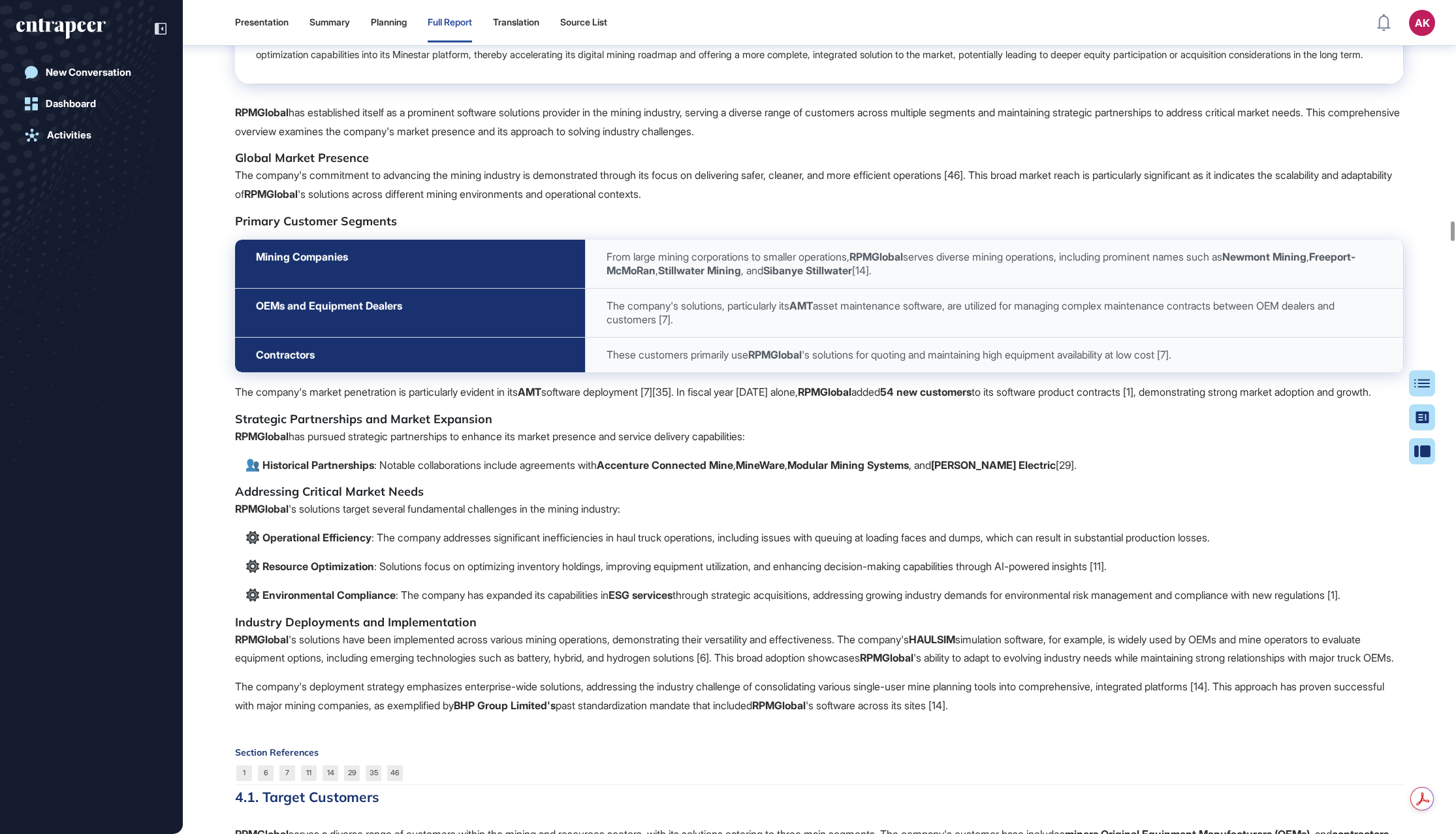
scroll to position [10324, 0]
